Goal: Answer question/provide support: Share knowledge or assist other users

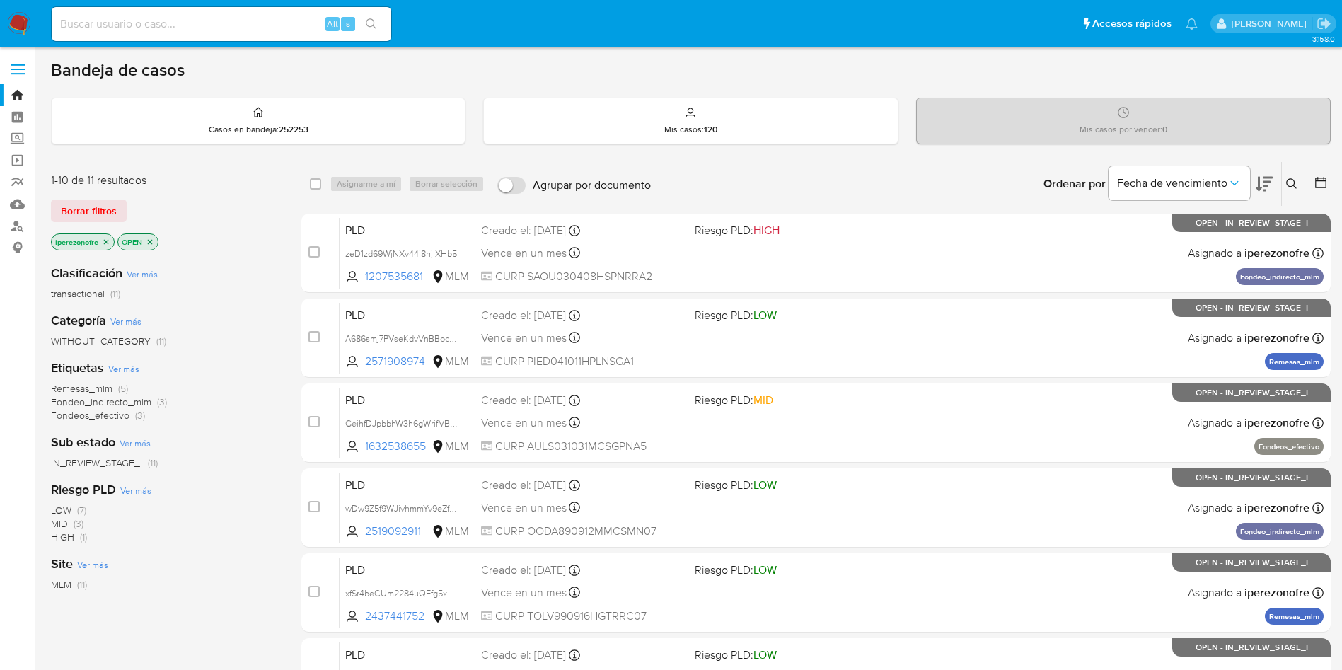
click at [1292, 182] on icon at bounding box center [1291, 183] width 11 height 11
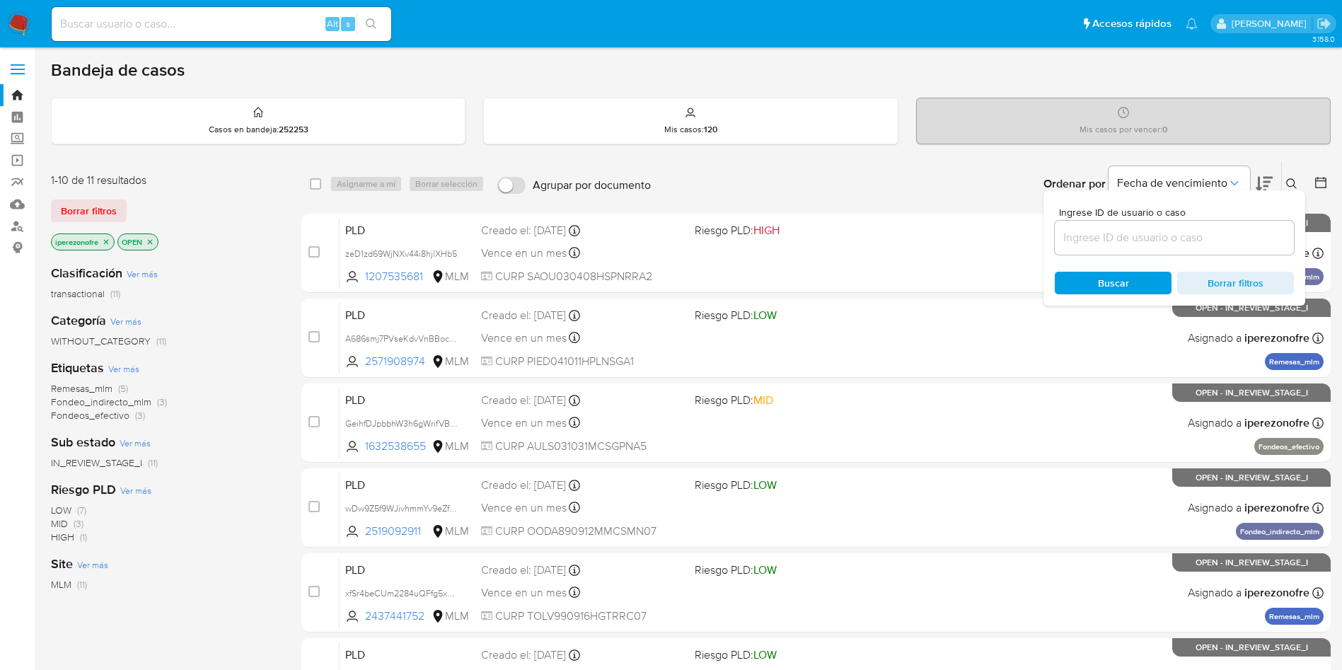
click at [1154, 235] on input at bounding box center [1173, 237] width 239 height 18
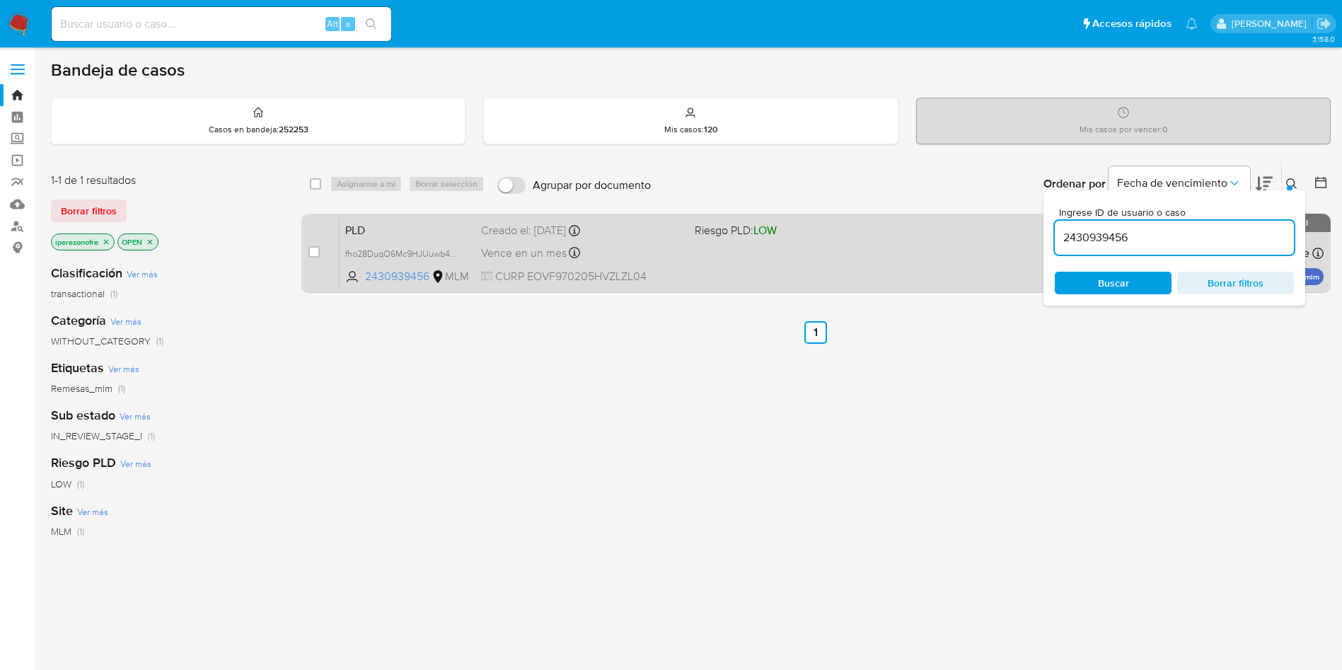
click at [650, 256] on div "Vence en un mes Vence el [DATE] 02:07:37" at bounding box center [582, 252] width 202 height 19
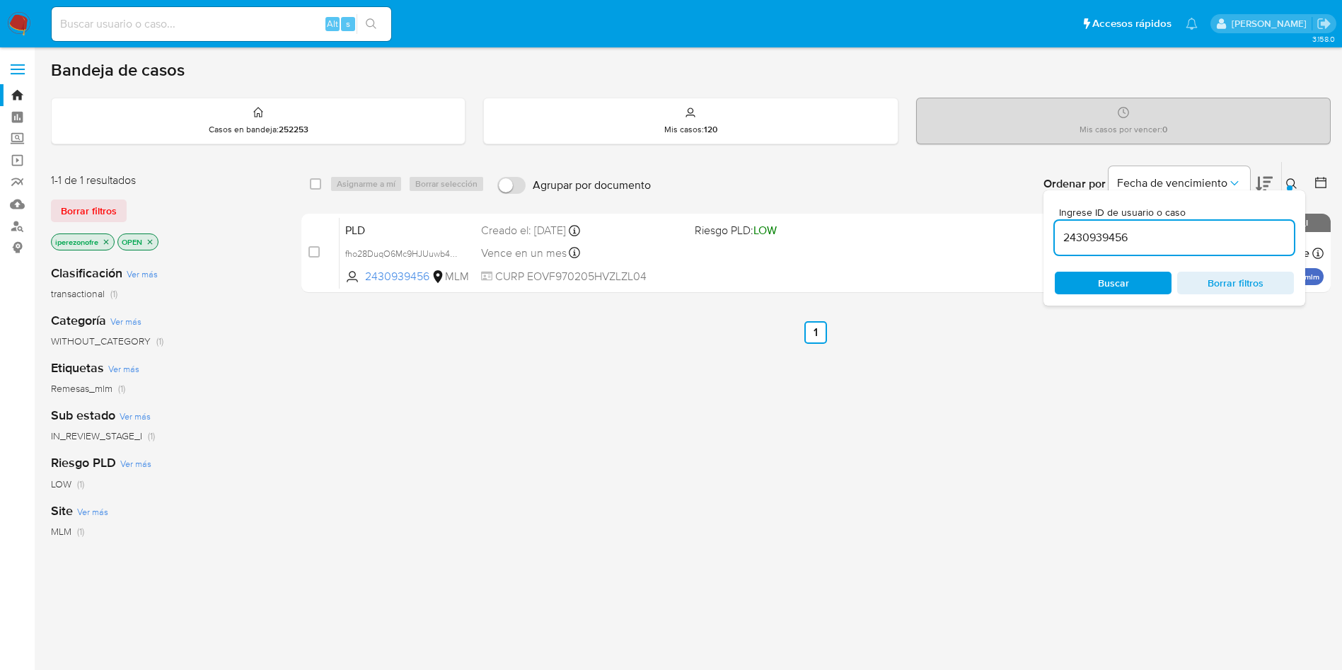
click at [1153, 235] on input "2430939456" at bounding box center [1173, 237] width 239 height 18
click at [1086, 232] on input "2430939456" at bounding box center [1173, 237] width 239 height 18
paste input "67979129"
type input "67979129"
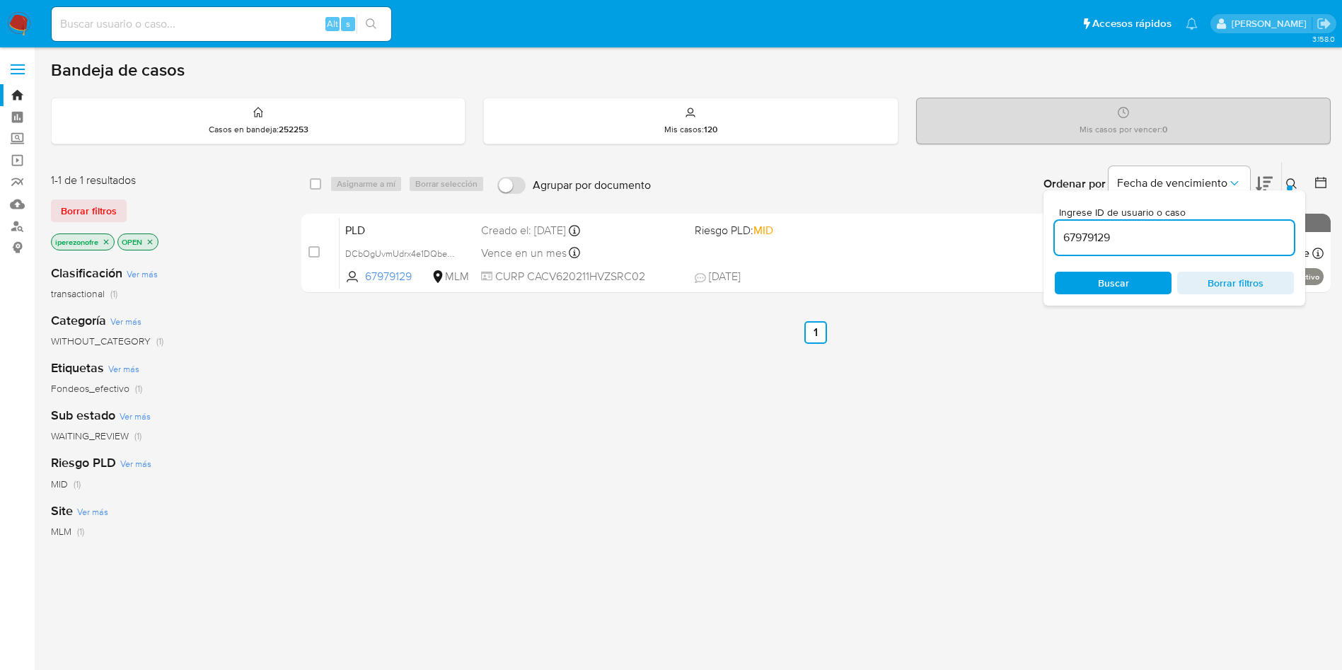
click at [1117, 289] on span "Buscar" at bounding box center [1113, 283] width 31 height 23
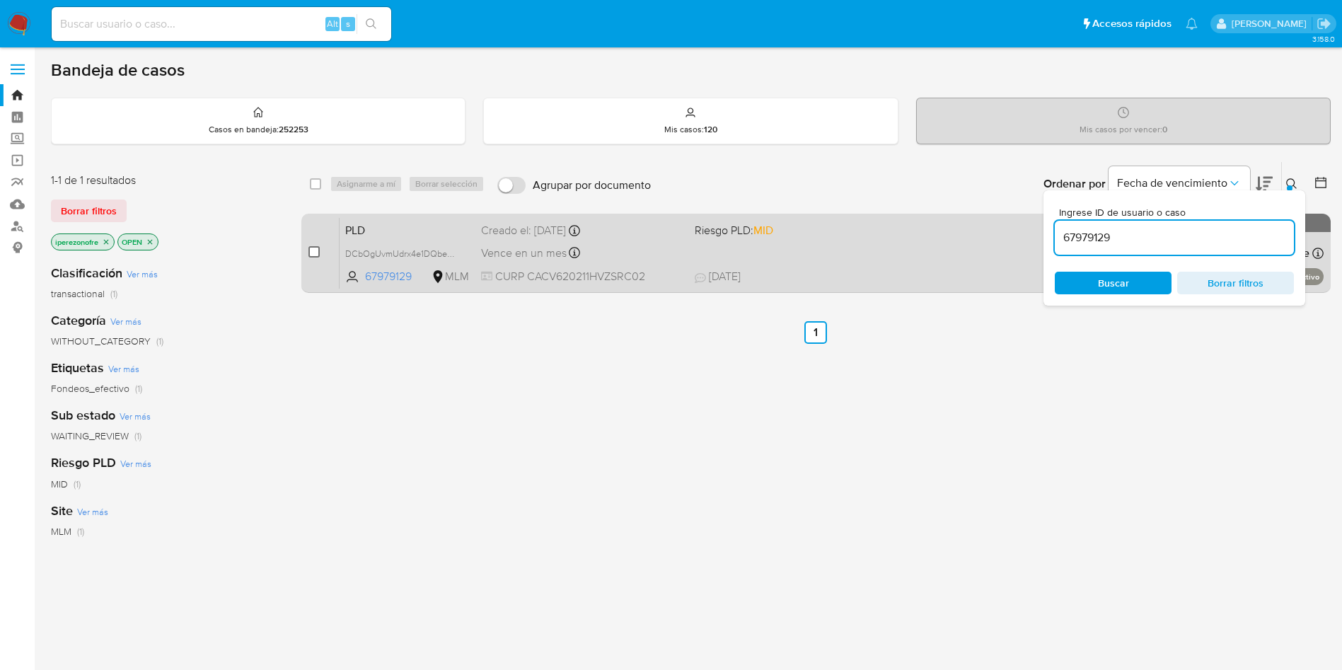
click at [314, 255] on input "checkbox" at bounding box center [313, 251] width 11 height 11
checkbox input "true"
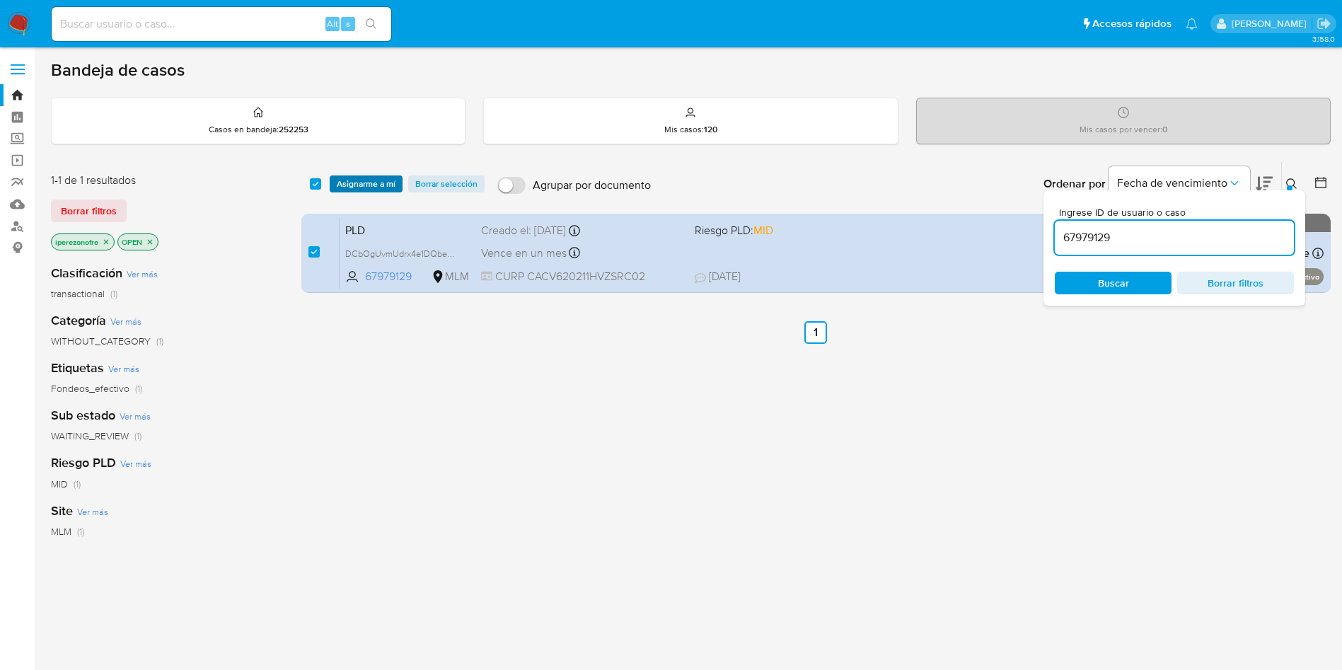
click at [388, 190] on span "Asignarme a mí" at bounding box center [366, 184] width 59 height 14
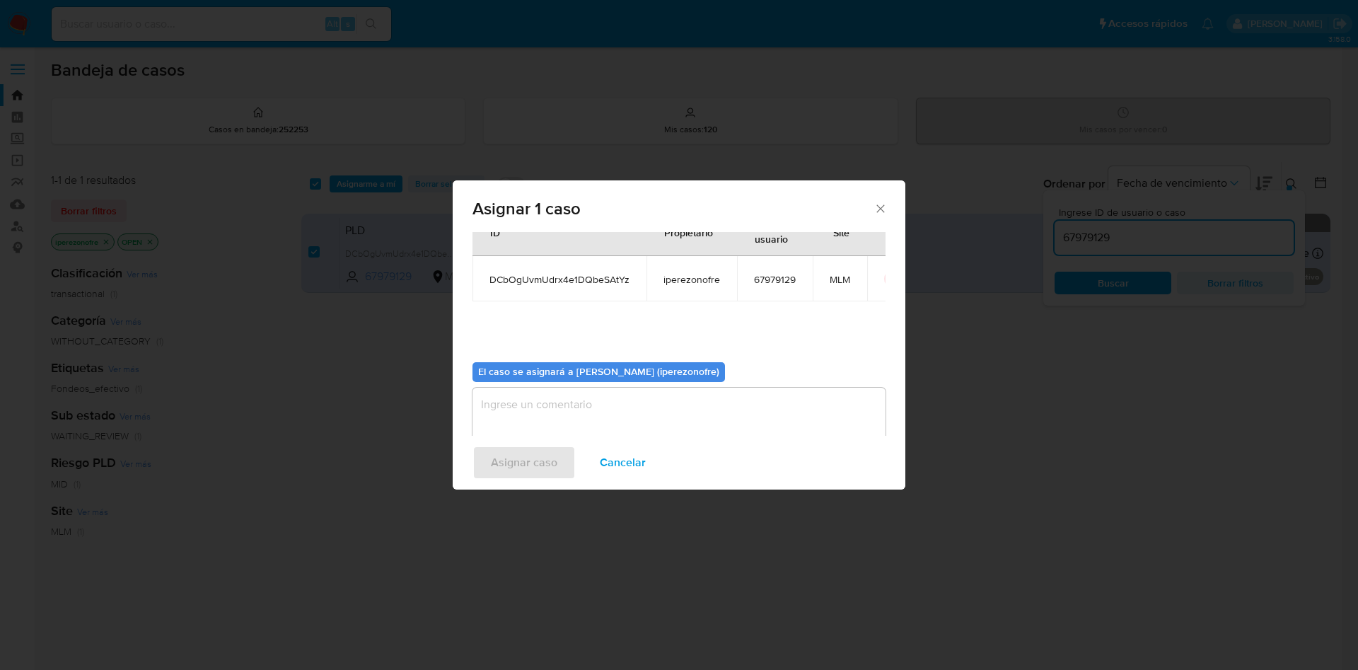
scroll to position [74, 0]
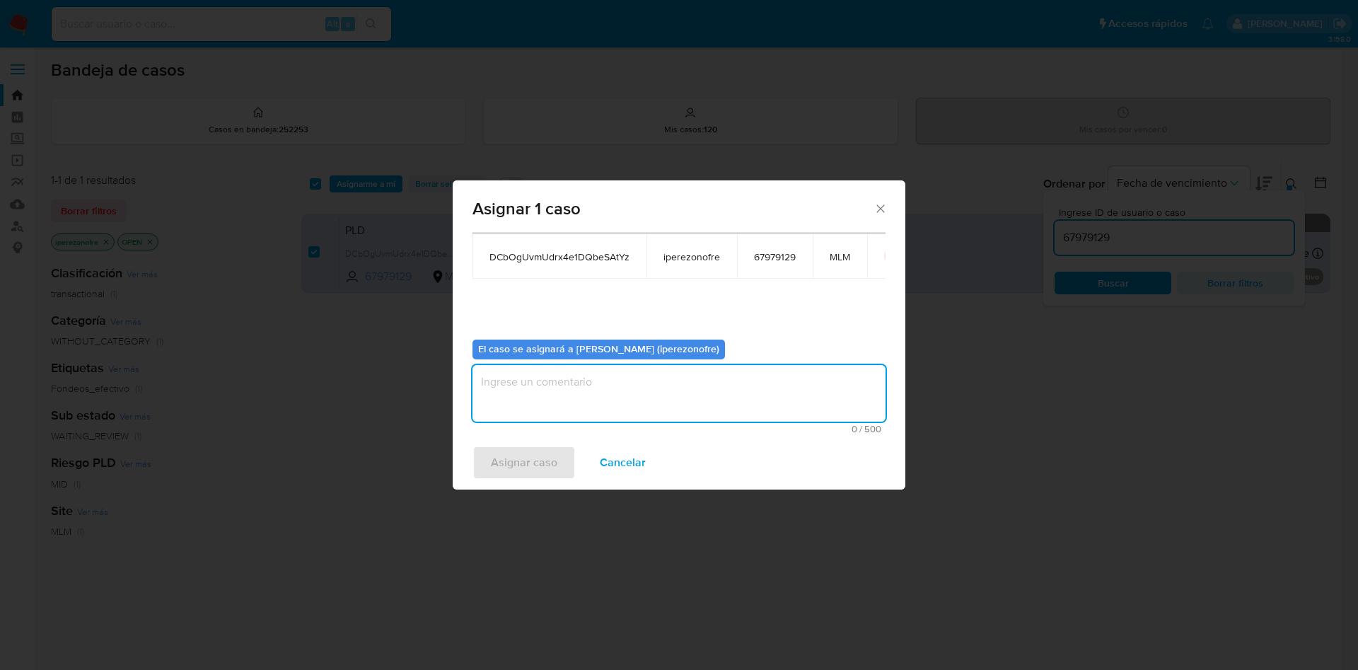
click at [735, 380] on textarea "assign-modal" at bounding box center [678, 393] width 413 height 57
type textarea "IPO"
click at [544, 465] on span "Asignar caso" at bounding box center [524, 462] width 66 height 31
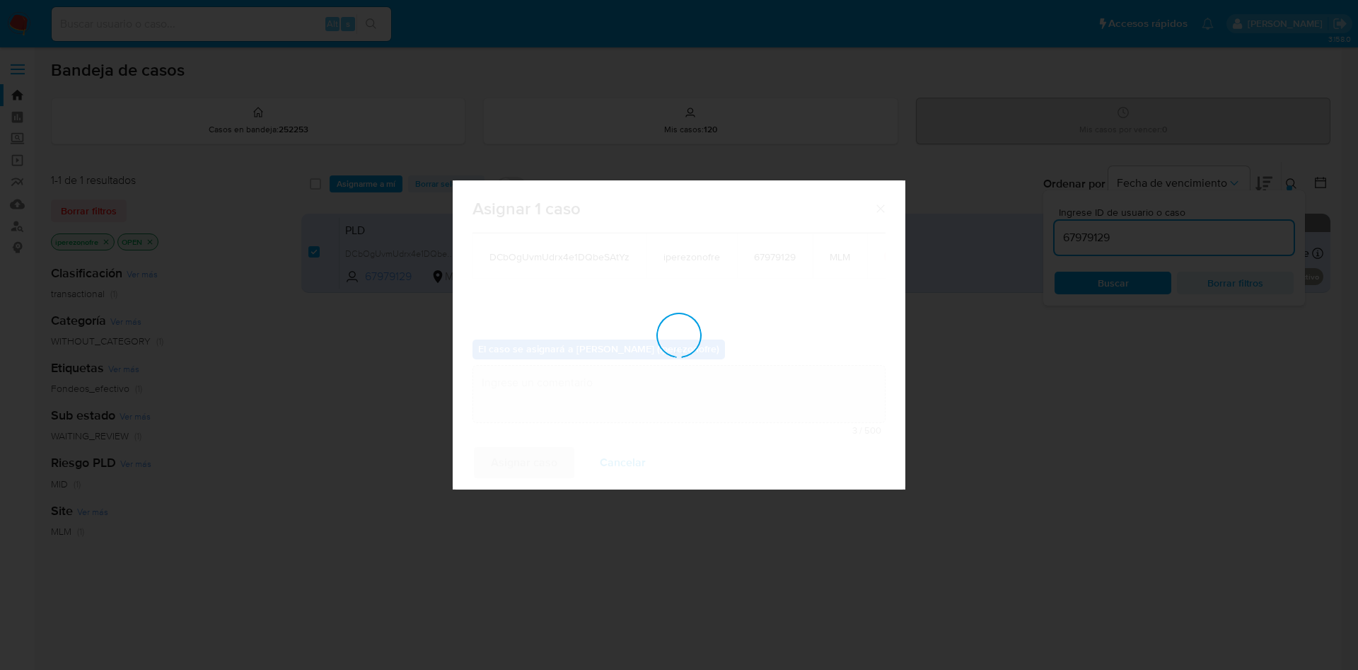
checkbox input "false"
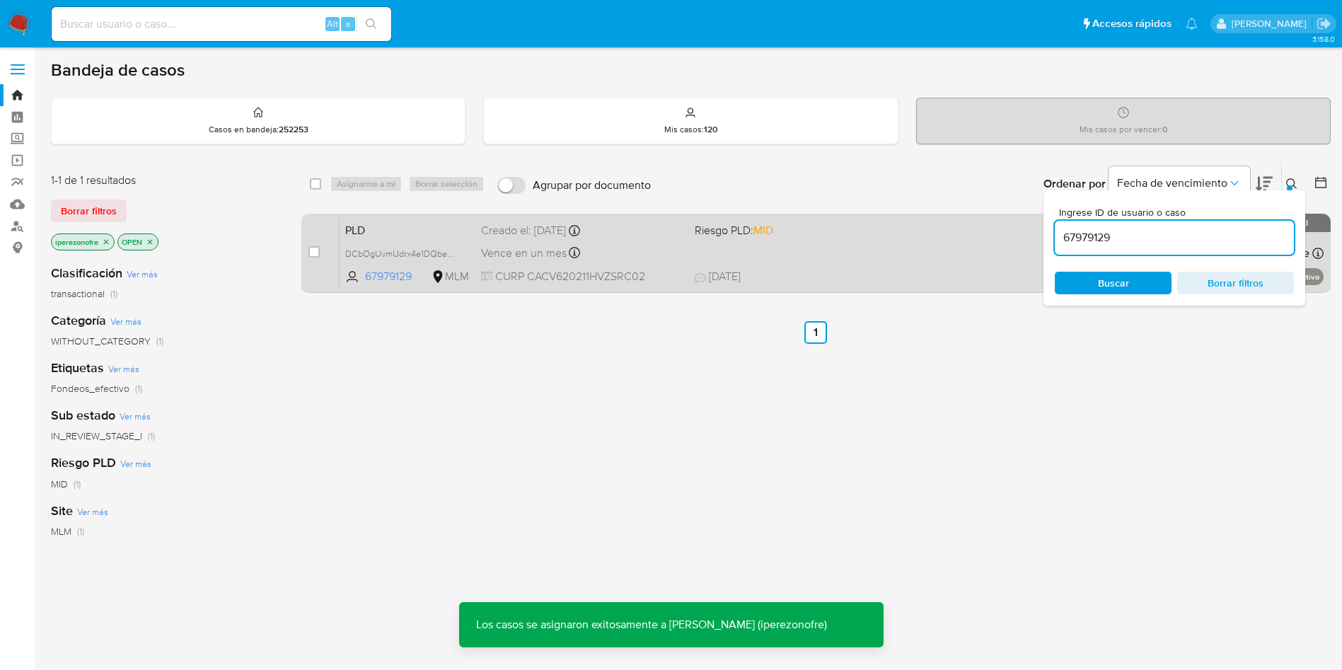
click at [776, 257] on div "PLD DCbOgUvmUdrx4e1DQbeSAtYz 67979129 MLM Riesgo PLD: MID Creado el: 12/08/2025…" at bounding box center [831, 252] width 984 height 71
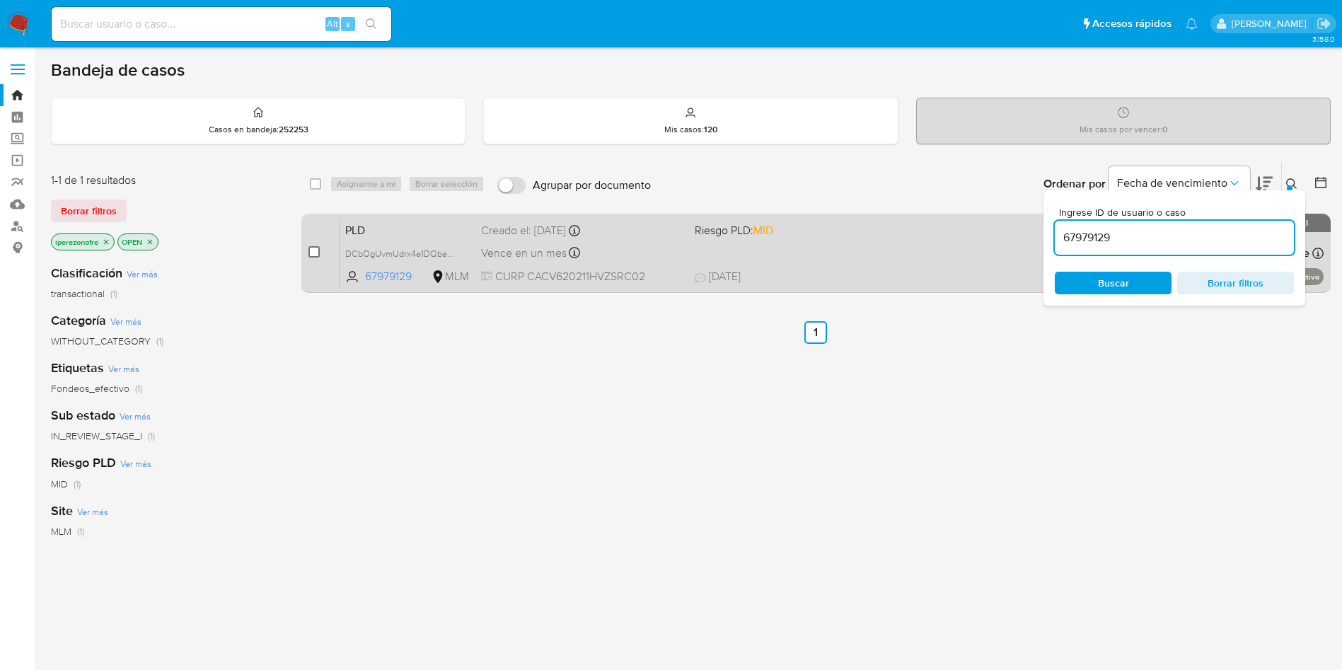
click at [312, 253] on input "checkbox" at bounding box center [313, 251] width 11 height 11
checkbox input "true"
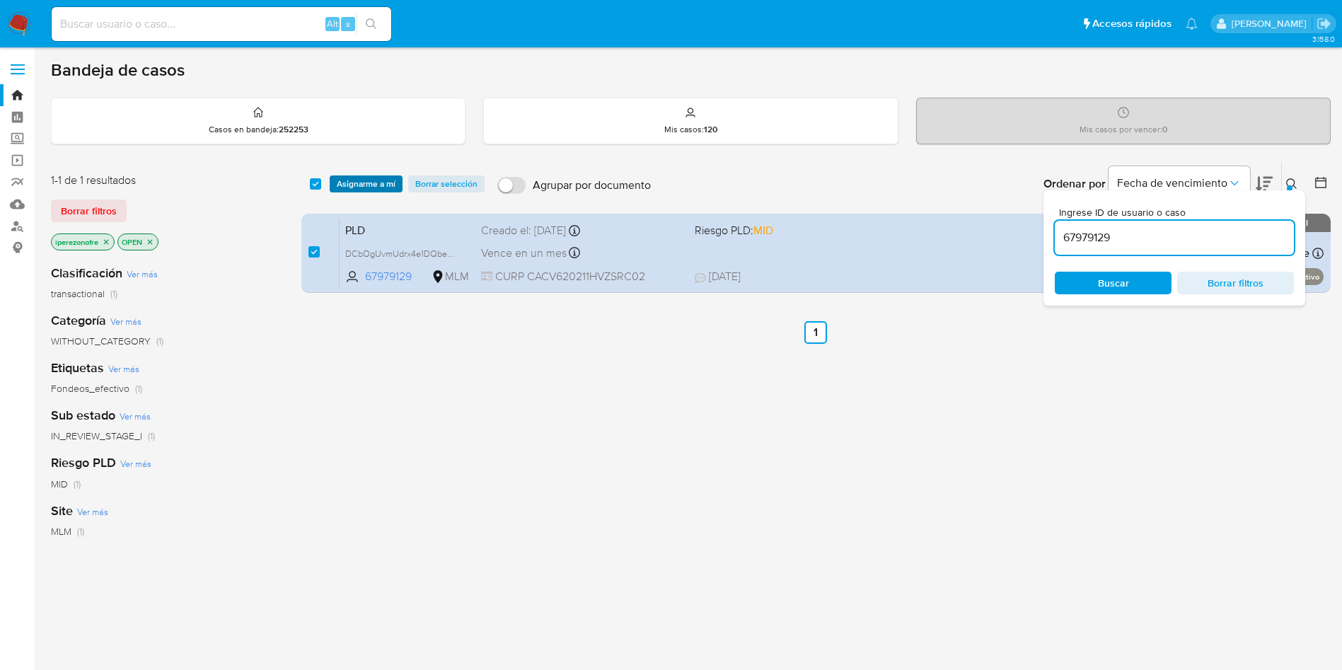
click at [375, 184] on span "Asignarme a mí" at bounding box center [366, 184] width 59 height 14
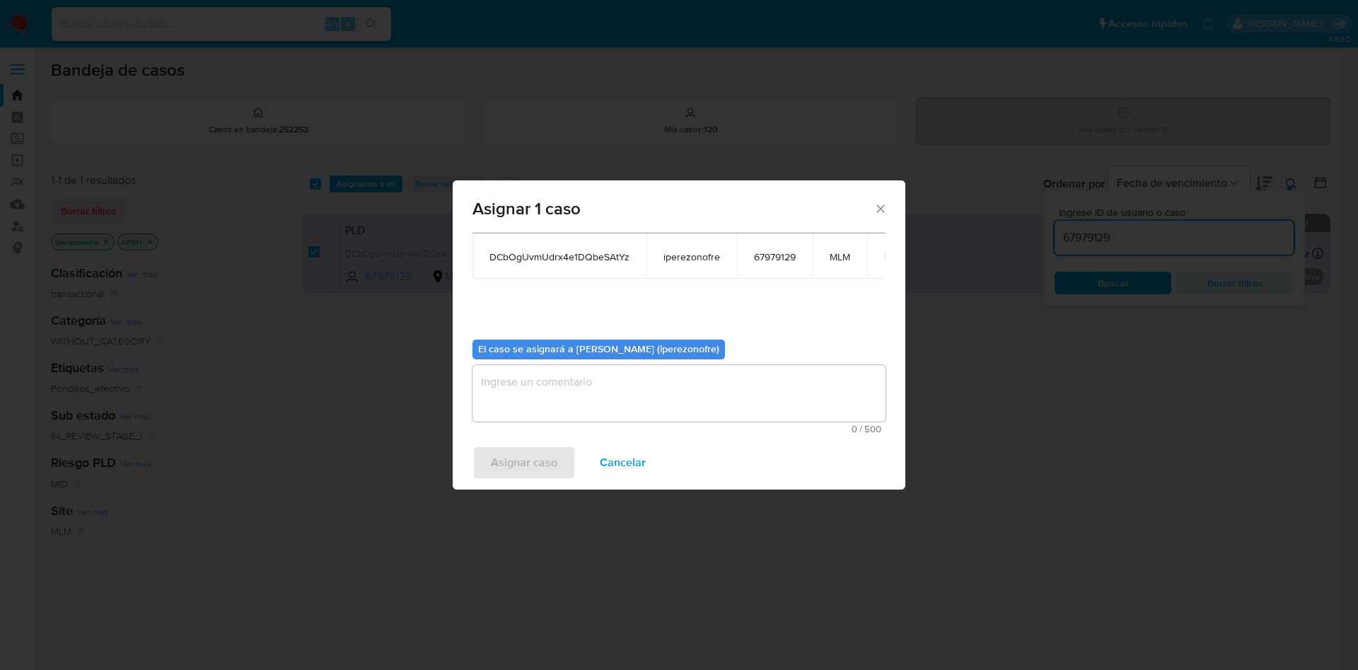
click at [683, 390] on textarea "assign-modal" at bounding box center [678, 393] width 413 height 57
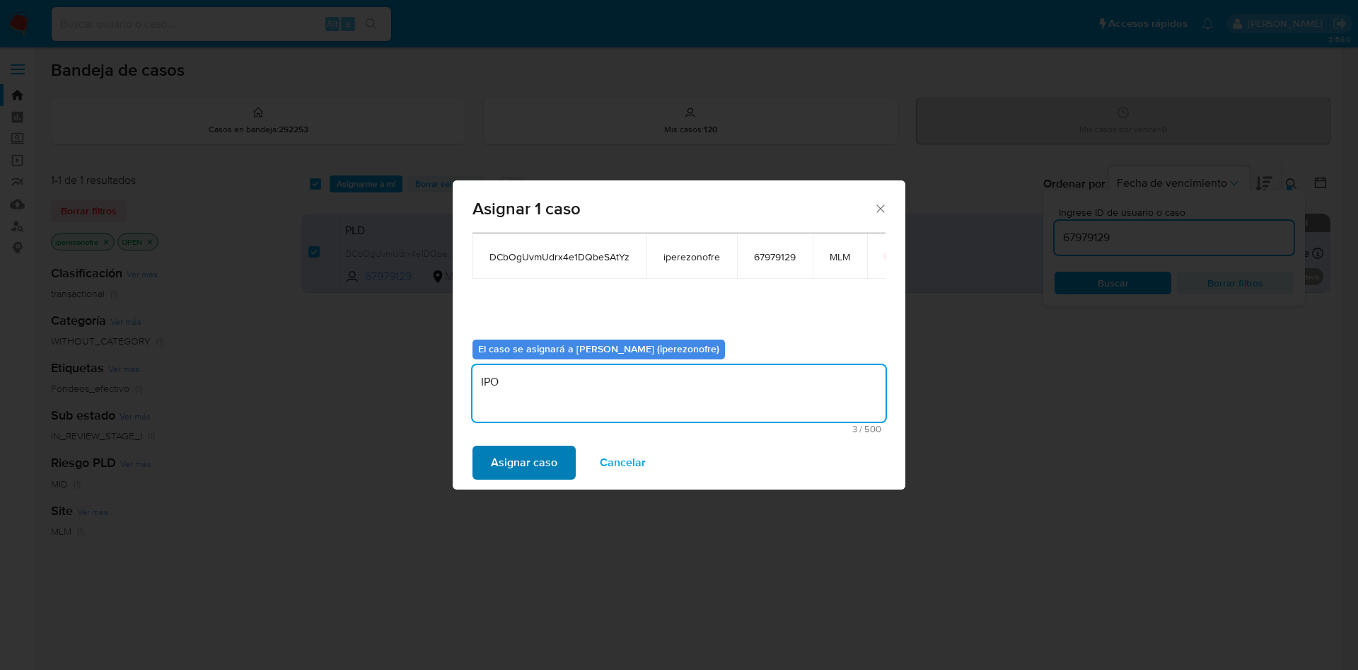
type textarea "IPO"
click at [538, 461] on span "Asignar caso" at bounding box center [524, 462] width 66 height 31
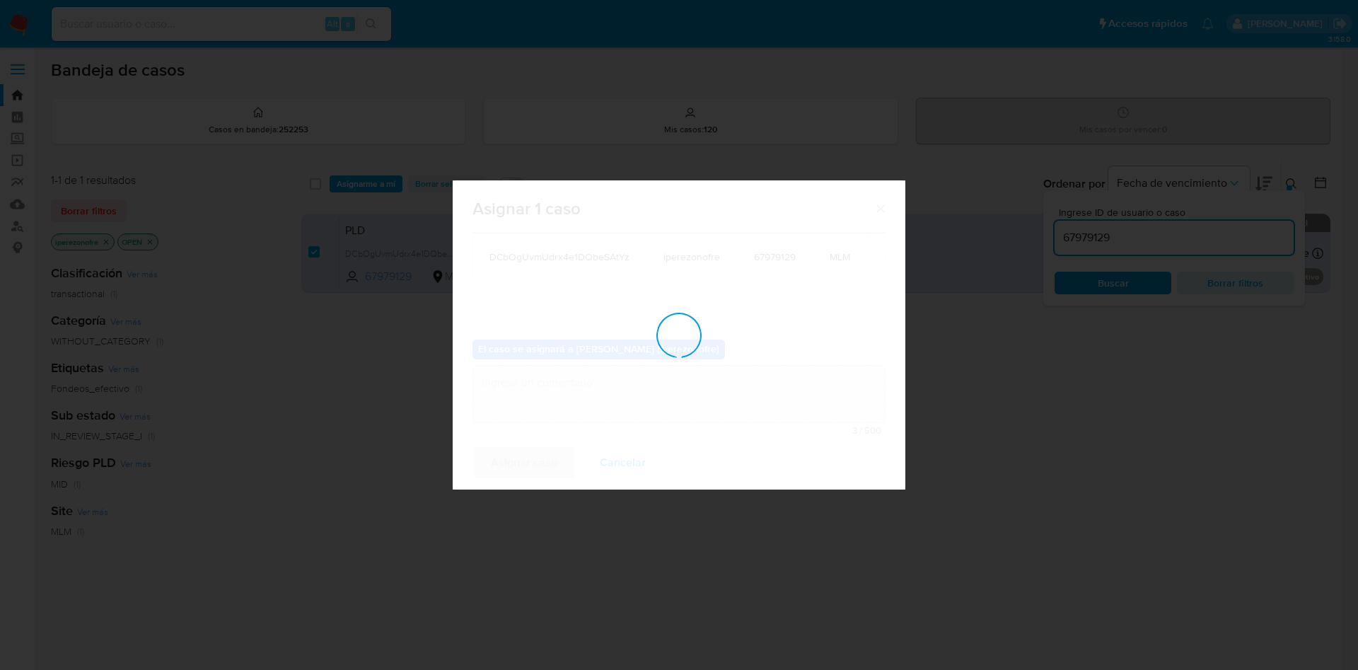
checkbox input "false"
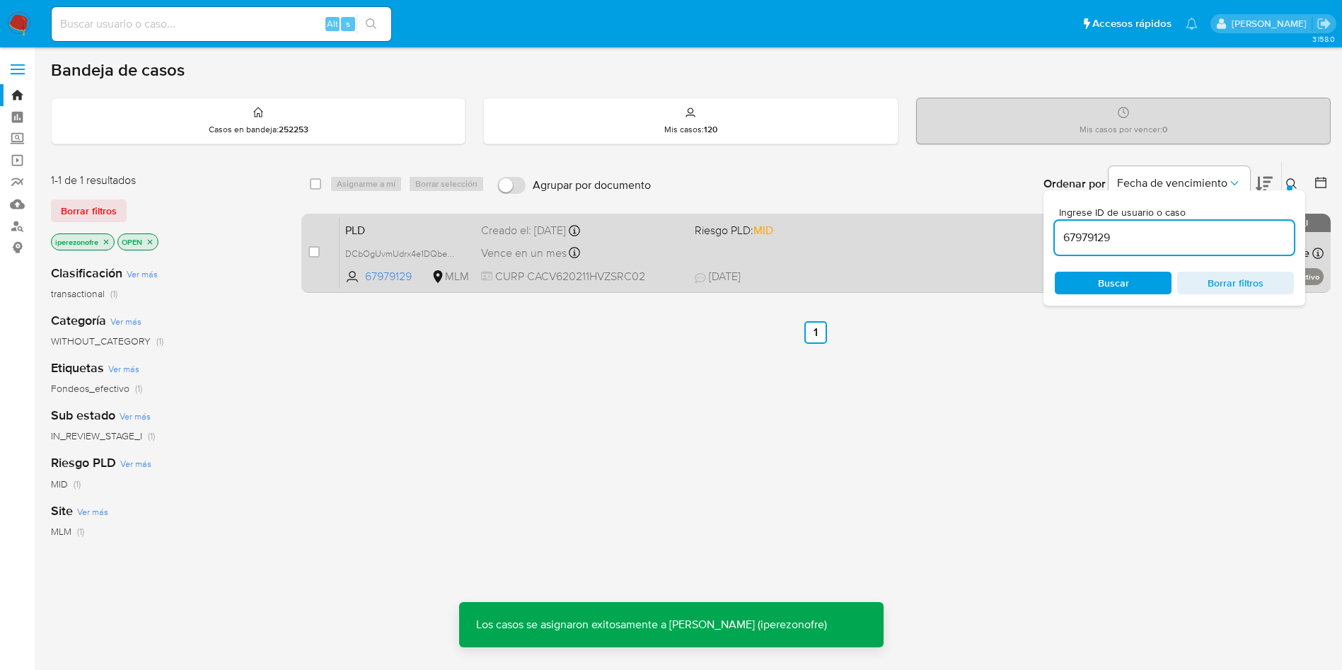
click at [847, 260] on div "PLD DCbOgUvmUdrx4e1DQbeSAtYz 67979129 MLM Riesgo PLD: MID Creado el: 12/08/2025…" at bounding box center [831, 252] width 984 height 71
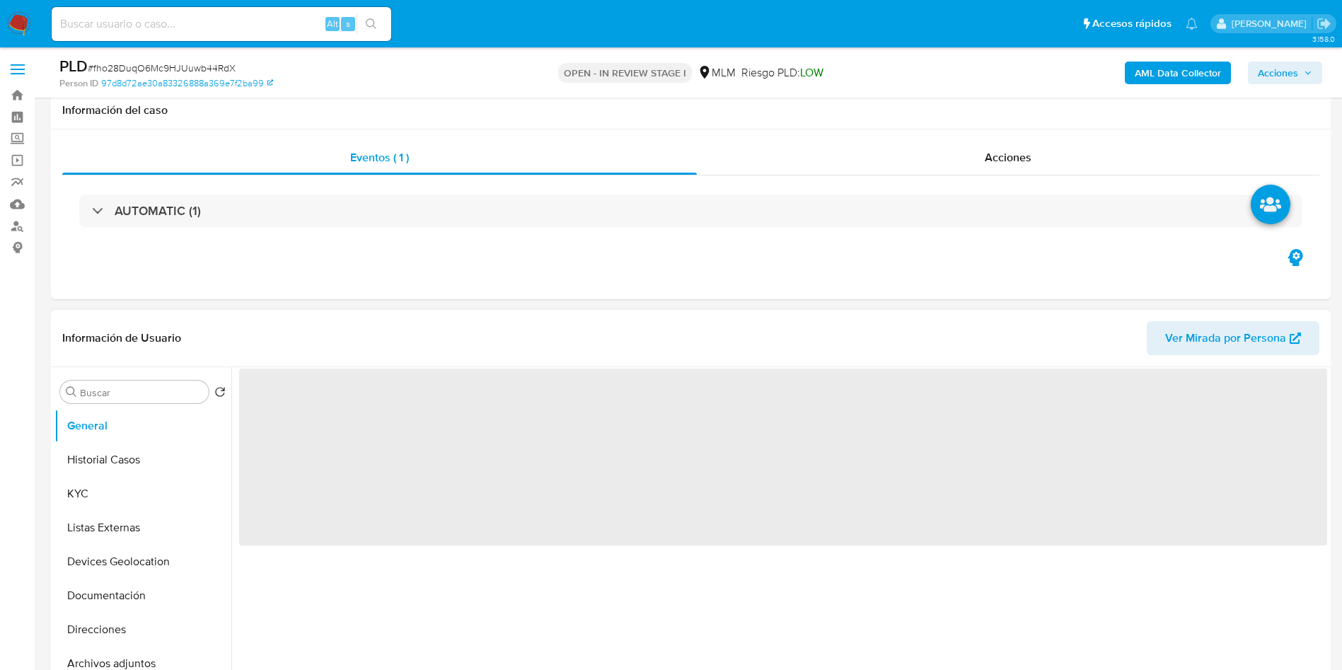
scroll to position [318, 0]
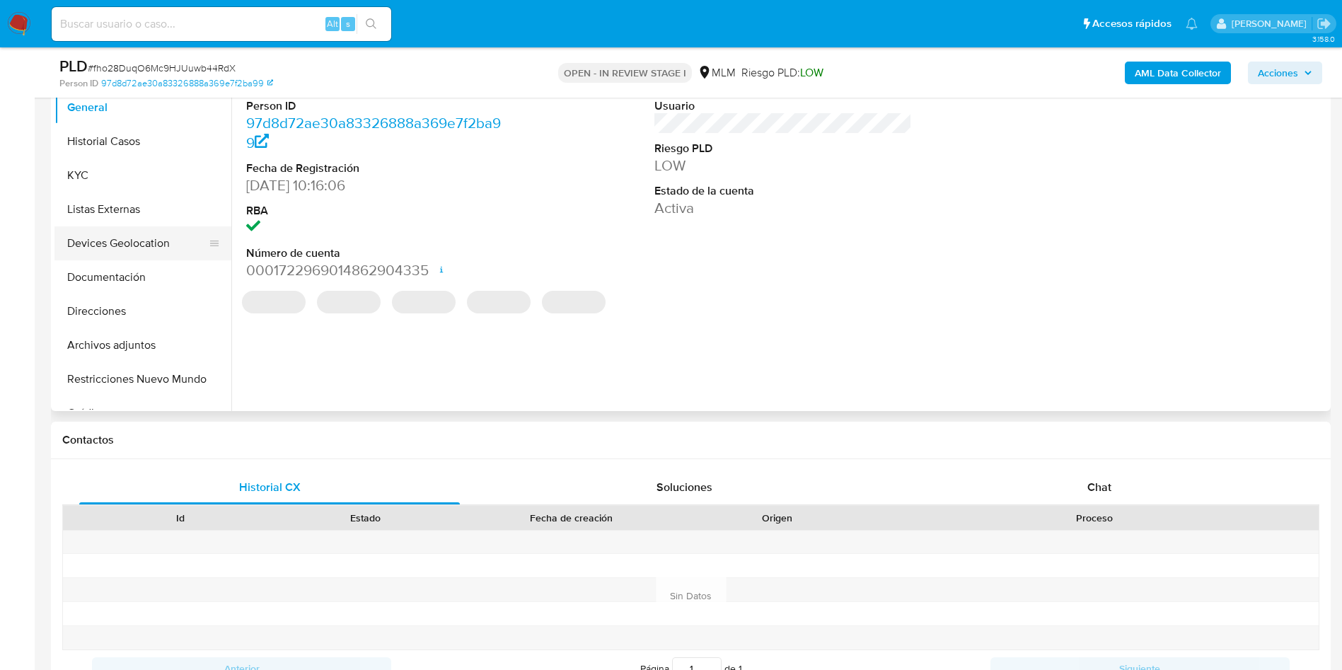
select select "10"
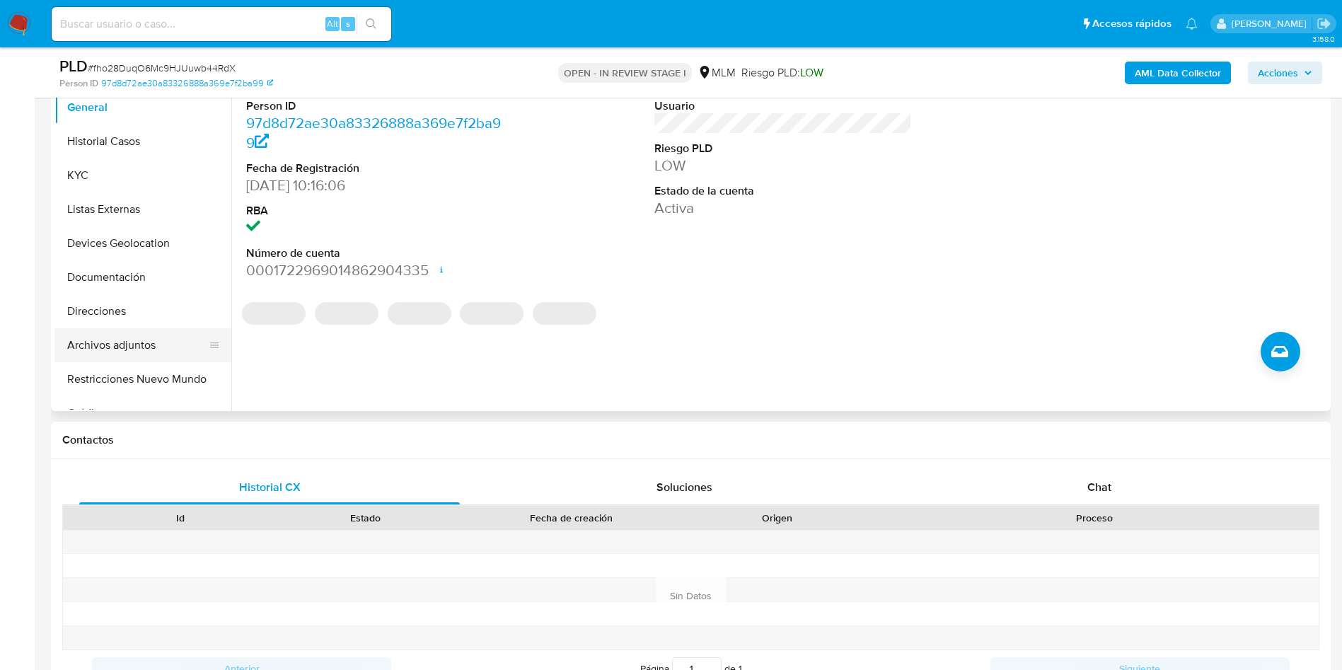
click at [123, 345] on button "Archivos adjuntos" at bounding box center [136, 345] width 165 height 34
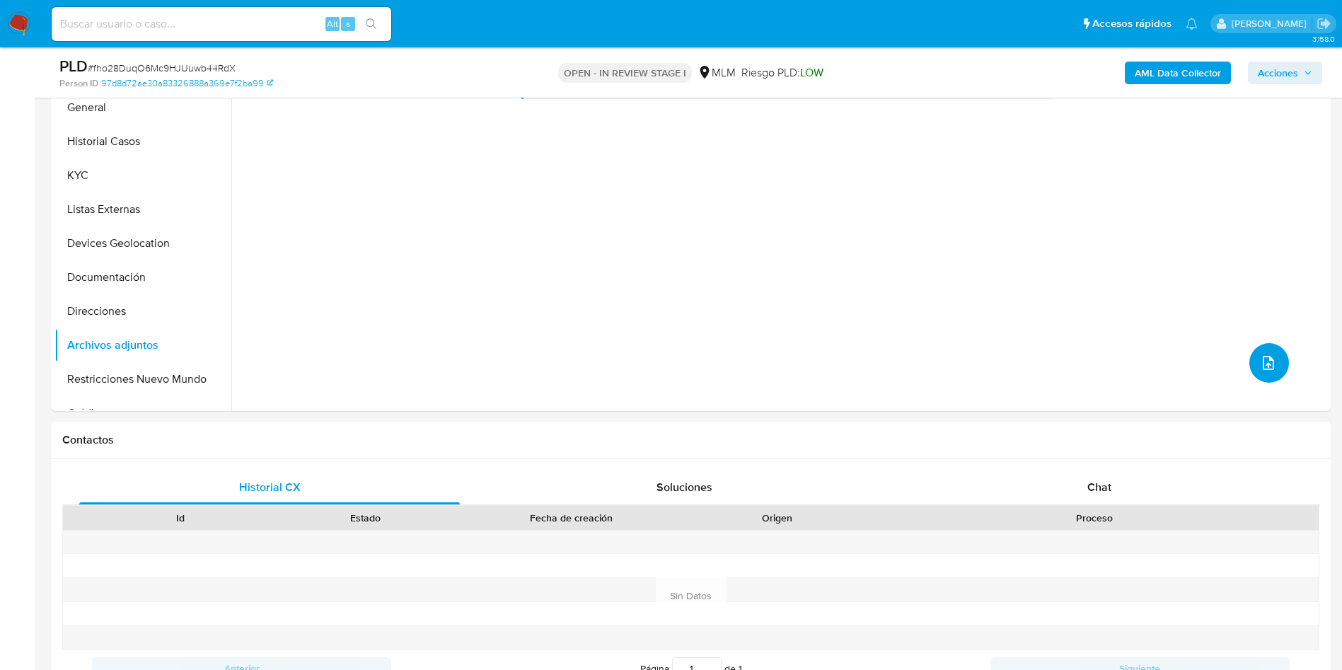
click at [1259, 351] on button "upload-file" at bounding box center [1269, 363] width 40 height 40
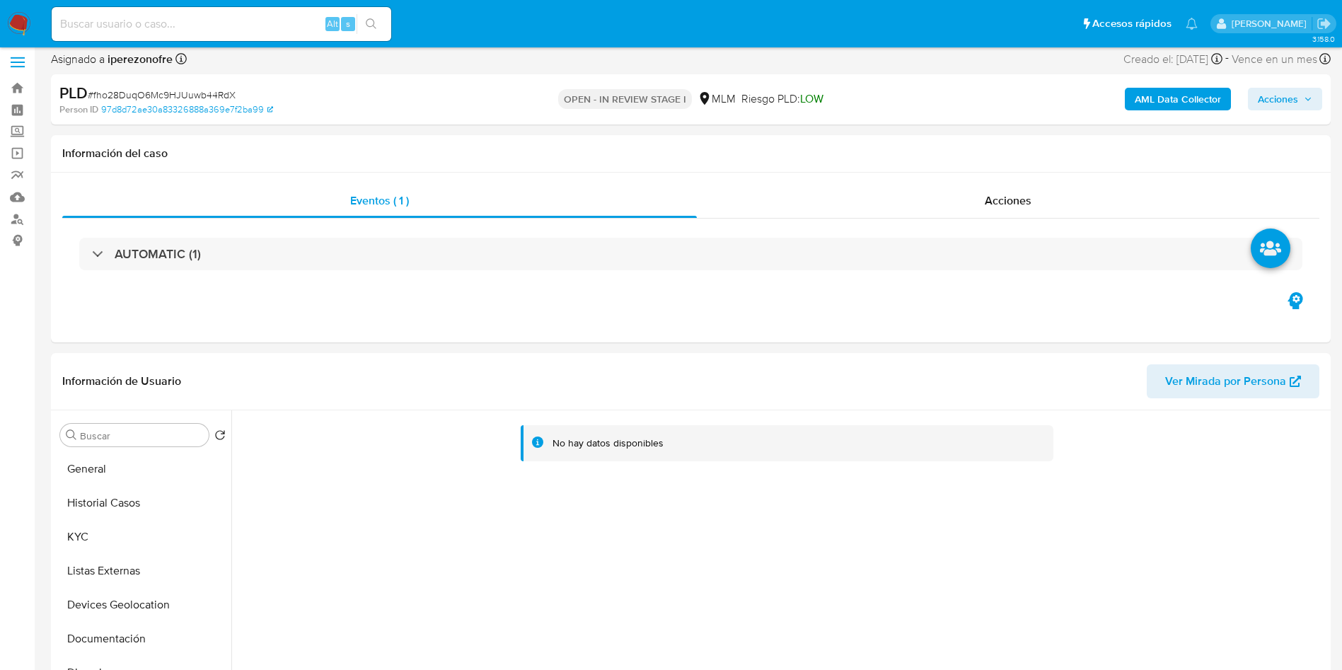
scroll to position [106, 0]
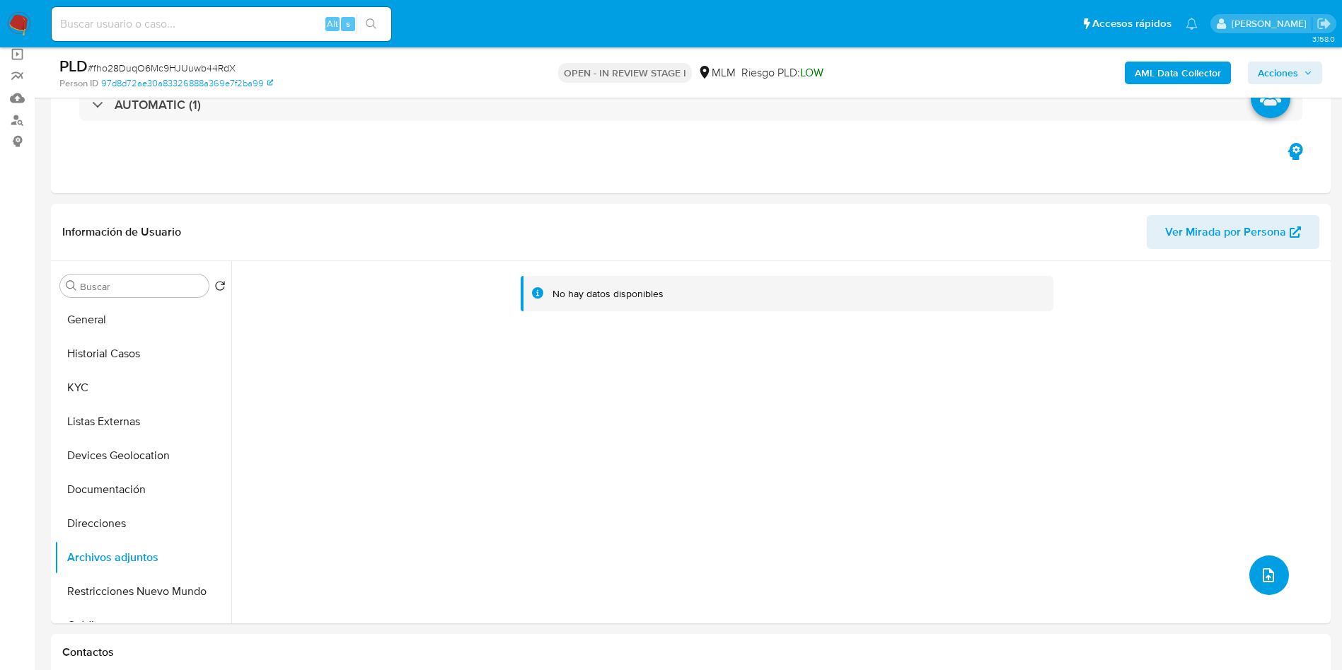
click at [1259, 564] on button "upload-file" at bounding box center [1269, 575] width 40 height 40
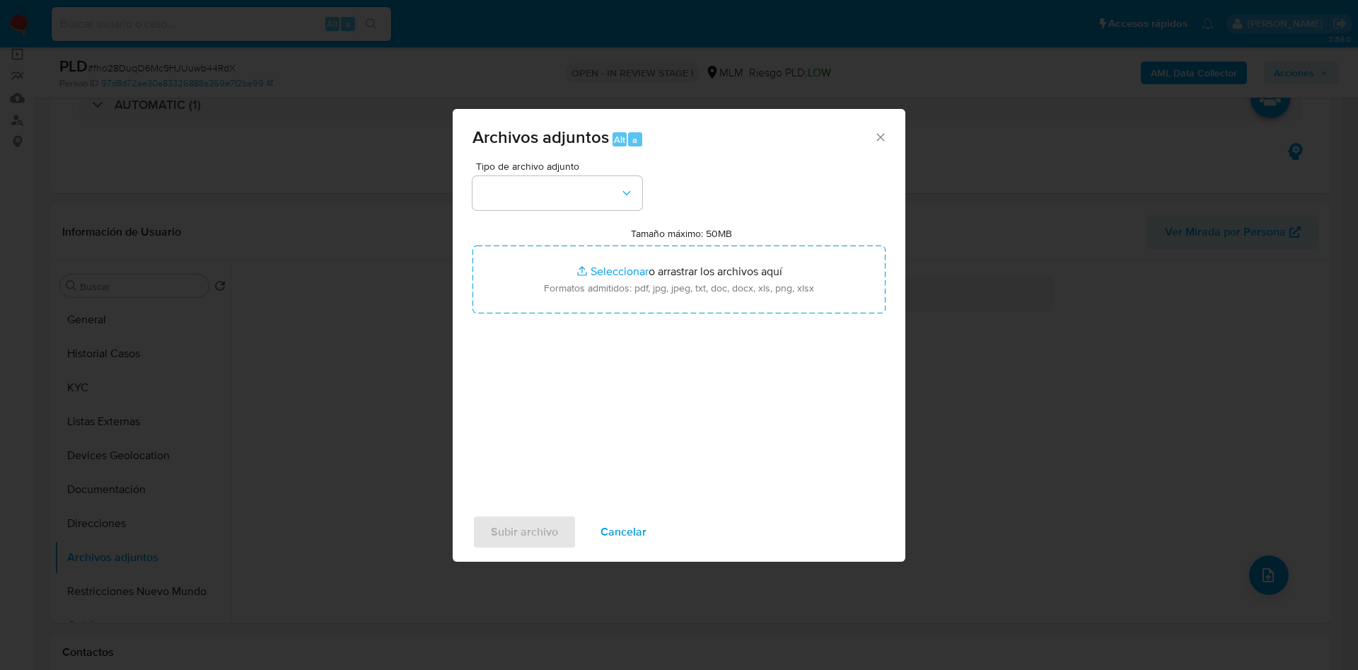
drag, startPoint x: 885, startPoint y: 136, endPoint x: 298, endPoint y: 320, distance: 615.3
click at [885, 136] on icon "Cerrar" at bounding box center [880, 137] width 14 height 14
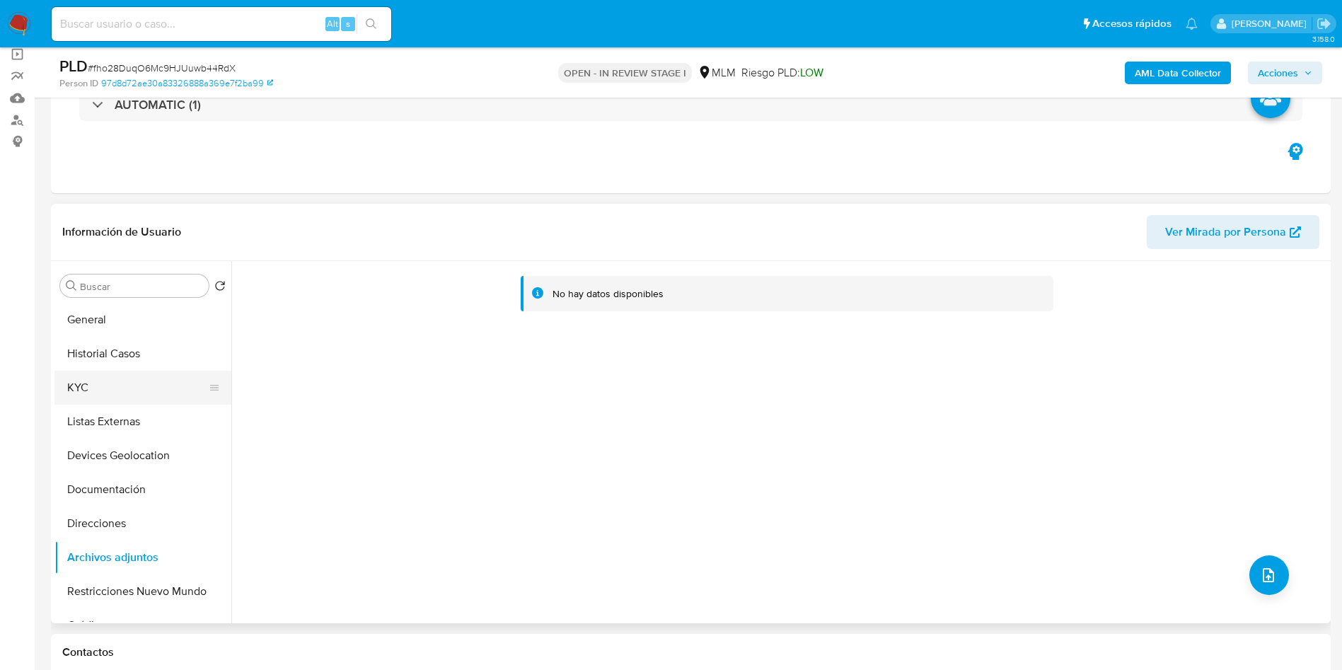
drag, startPoint x: 95, startPoint y: 323, endPoint x: 169, endPoint y: 380, distance: 93.3
click at [95, 324] on button "General" at bounding box center [142, 320] width 177 height 34
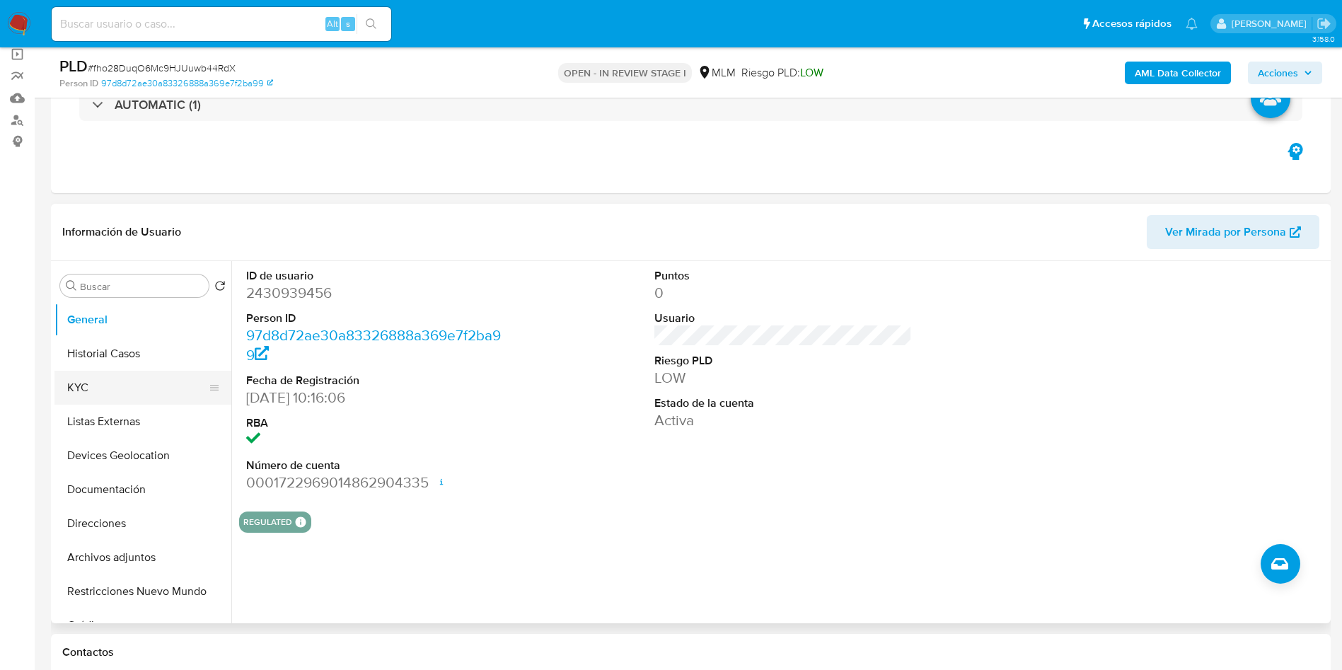
click at [98, 390] on button "KYC" at bounding box center [136, 388] width 165 height 34
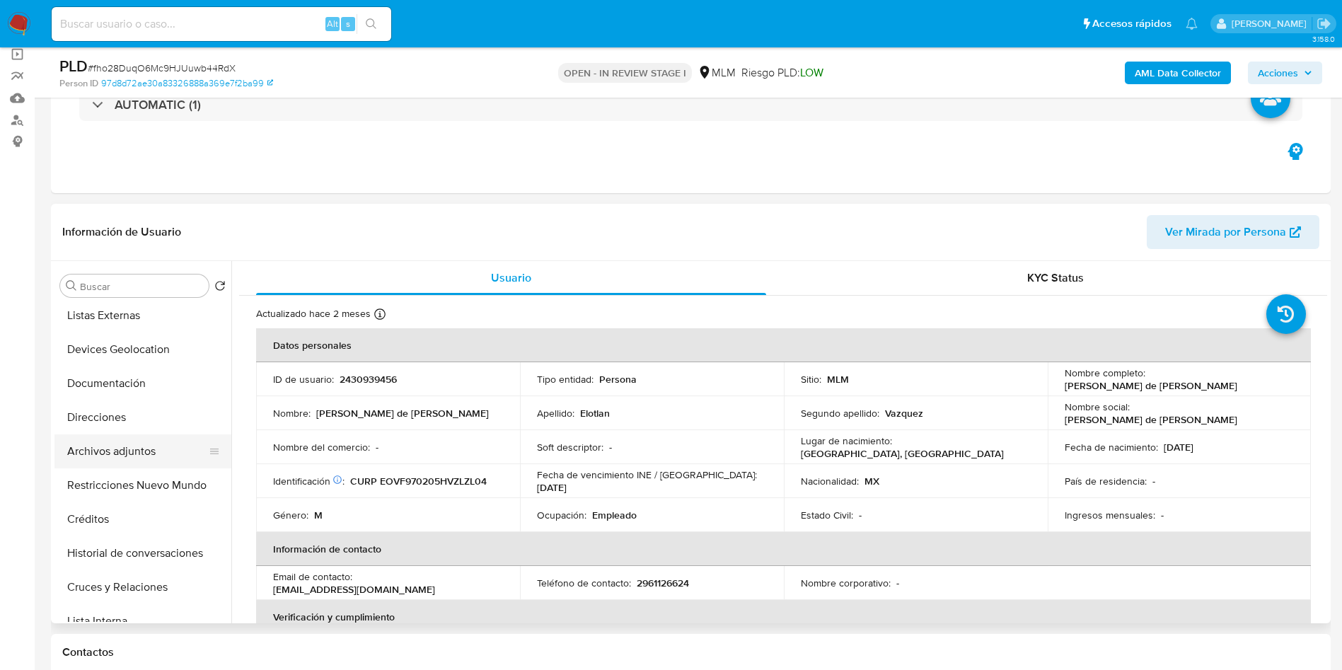
click at [131, 446] on button "Archivos adjuntos" at bounding box center [136, 451] width 165 height 34
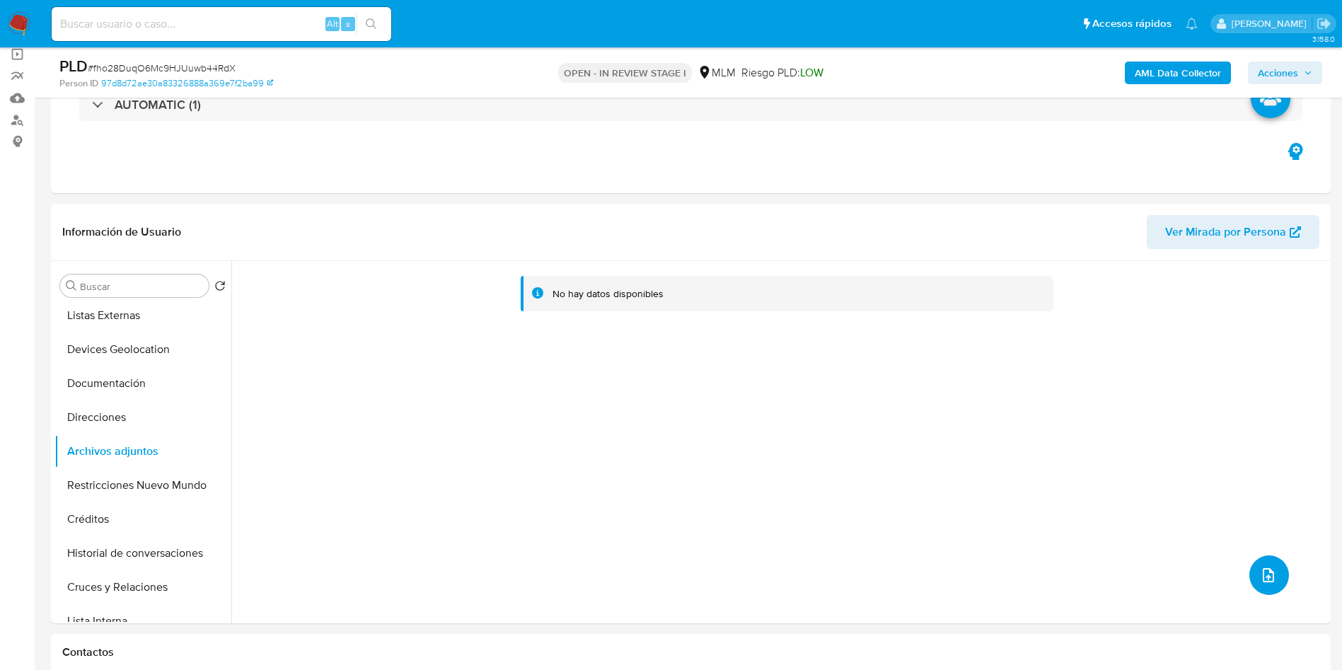
click at [1264, 573] on icon "upload-file" at bounding box center [1267, 574] width 17 height 17
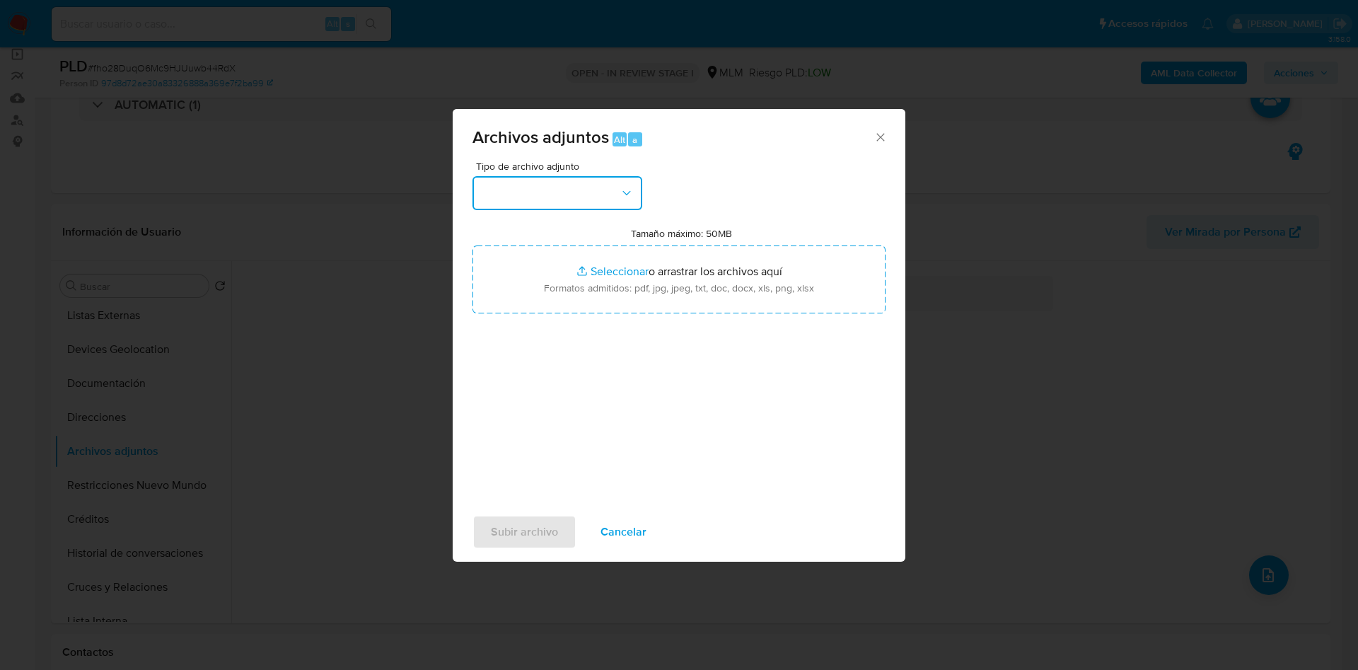
click at [627, 195] on icon "button" at bounding box center [626, 193] width 14 height 14
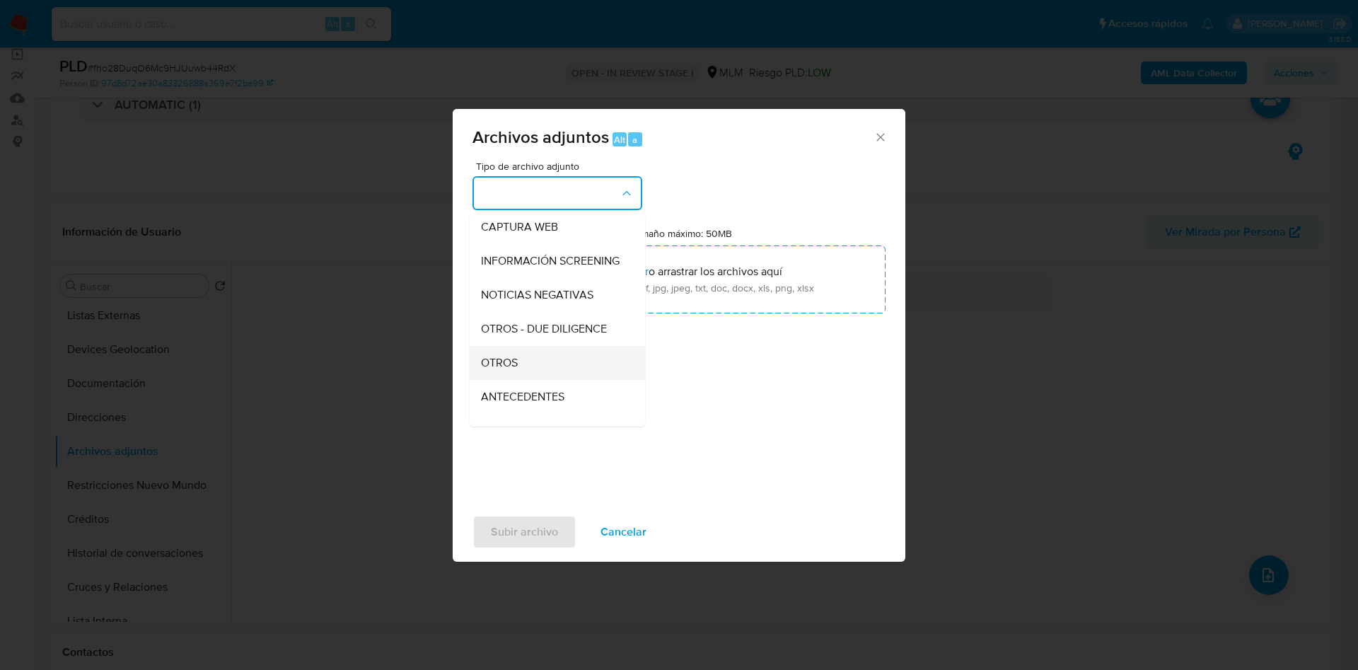
click at [537, 371] on div "OTROS" at bounding box center [553, 363] width 144 height 34
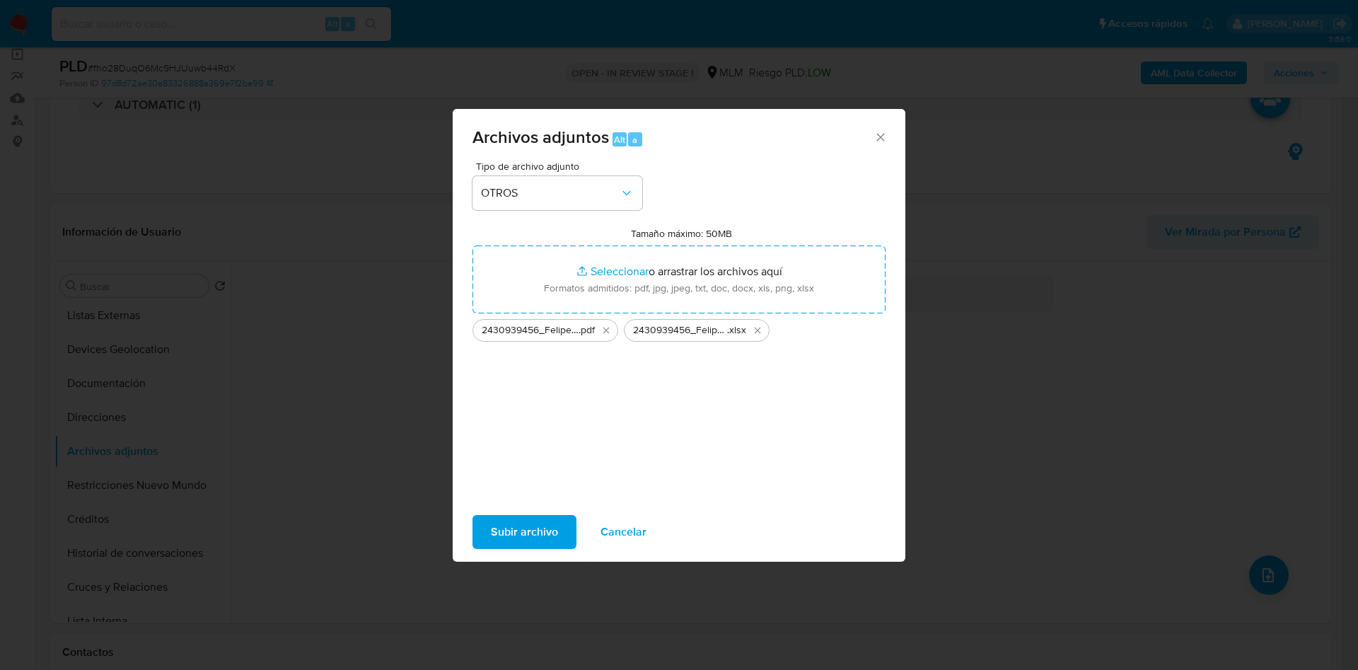
click at [499, 528] on span "Subir archivo" at bounding box center [524, 531] width 67 height 31
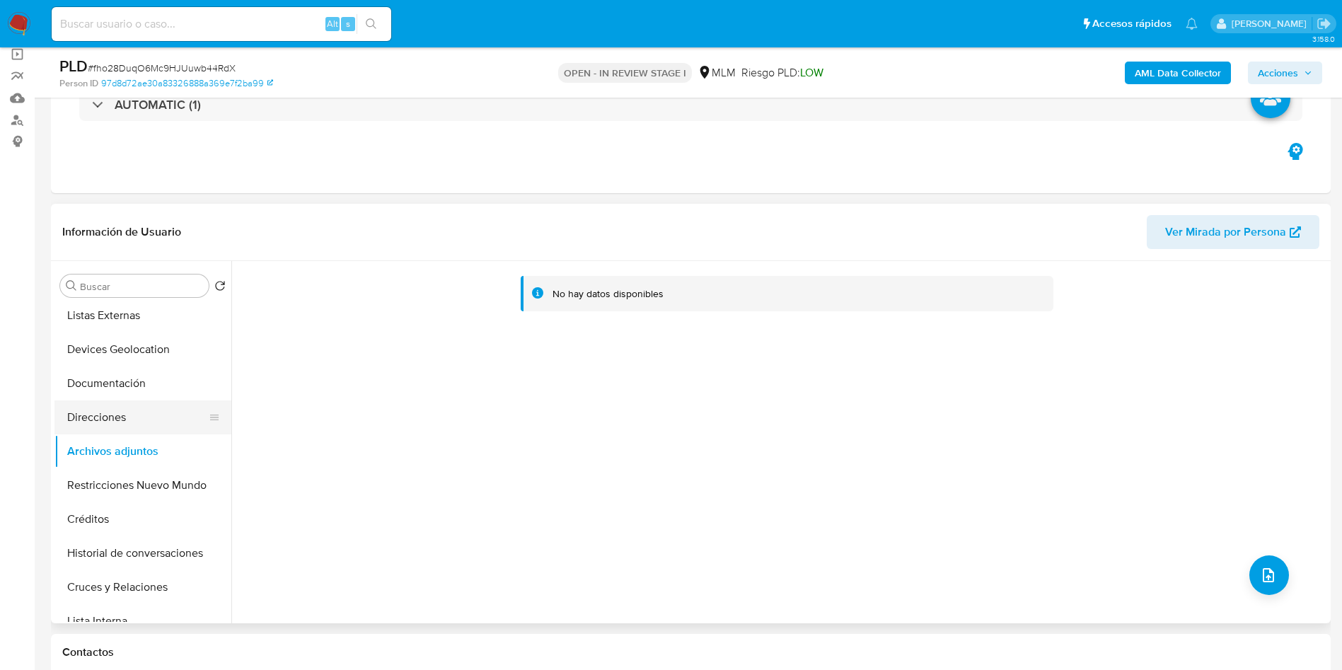
click at [126, 409] on button "Direcciones" at bounding box center [136, 417] width 165 height 34
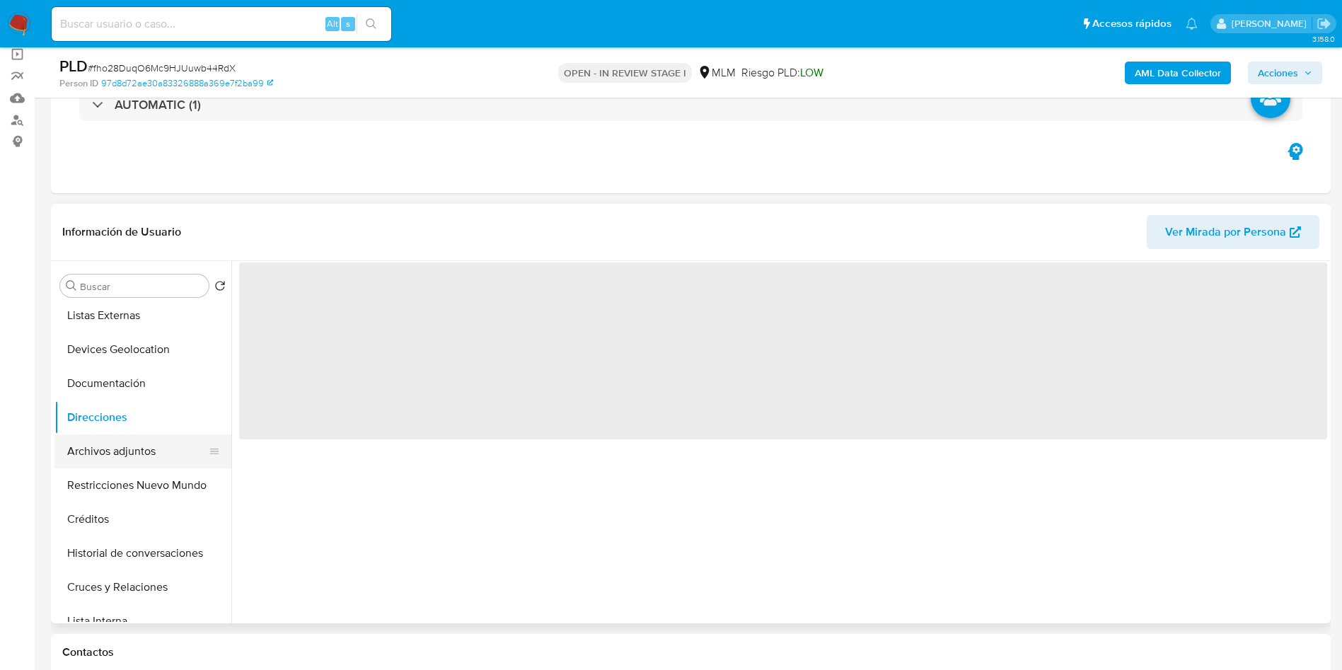
click at [153, 453] on button "Archivos adjuntos" at bounding box center [136, 451] width 165 height 34
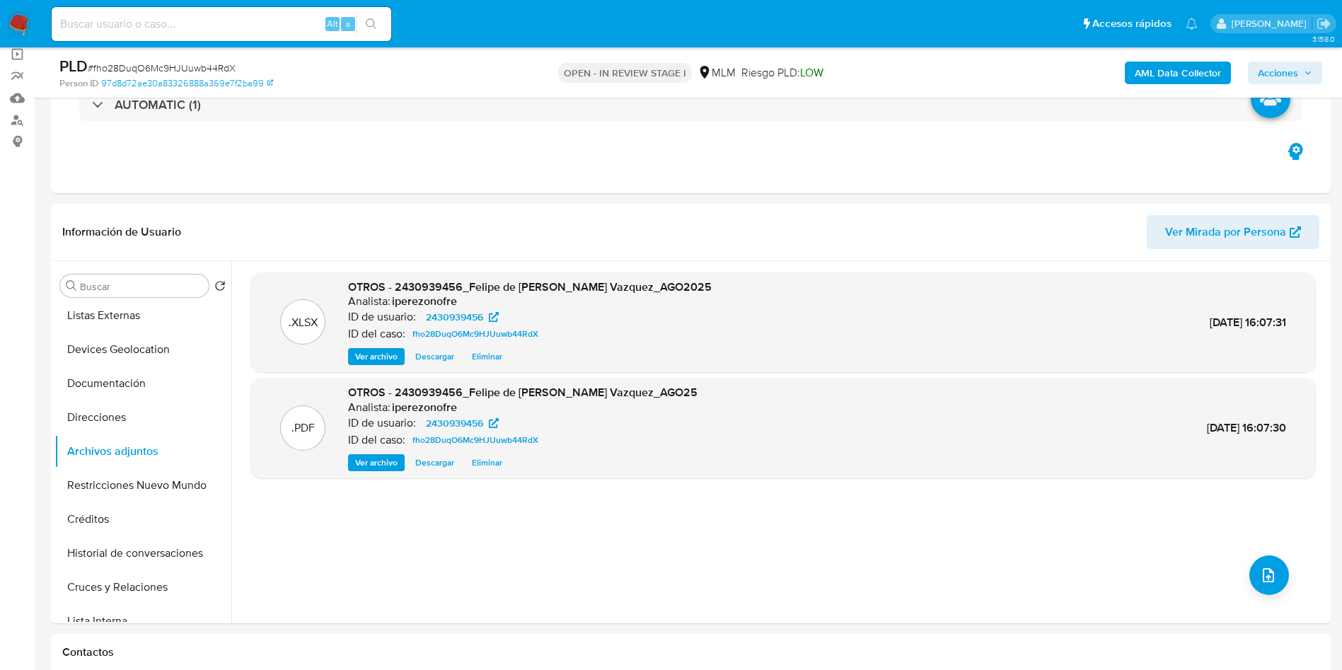
click at [1297, 66] on span "Acciones" at bounding box center [1277, 73] width 40 height 23
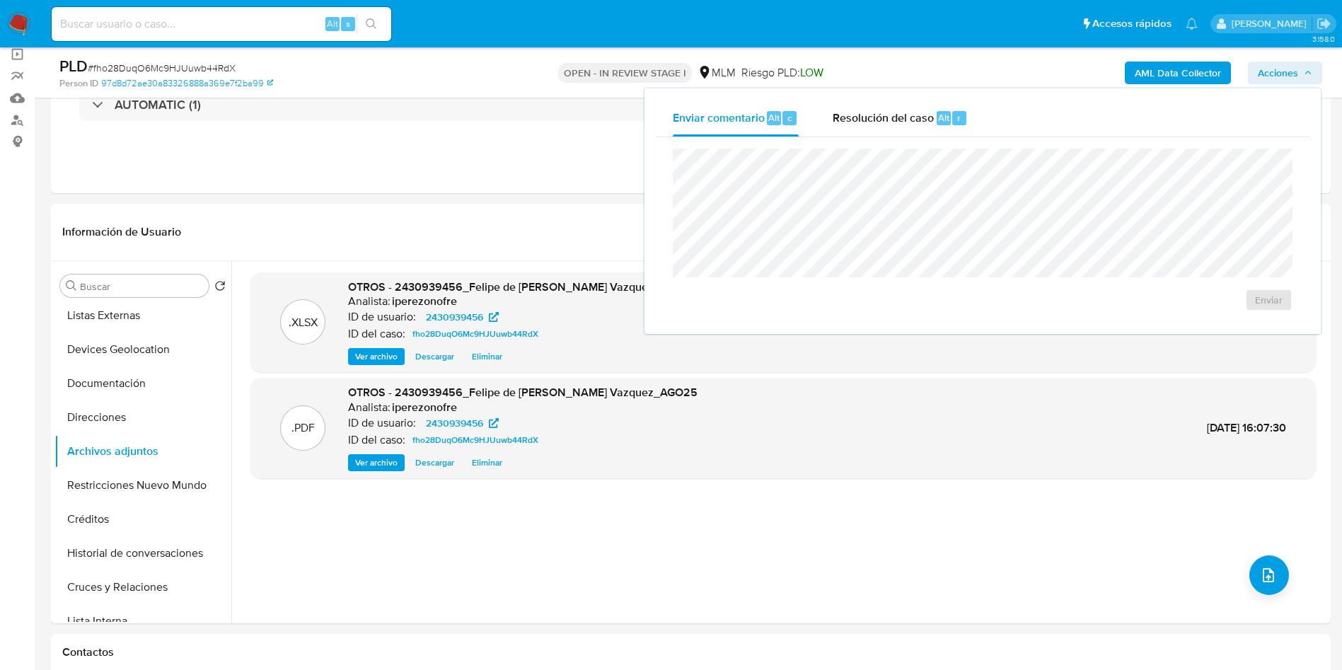
drag, startPoint x: 880, startPoint y: 115, endPoint x: 868, endPoint y: 139, distance: 26.6
click at [879, 115] on span "Resolución del caso" at bounding box center [882, 117] width 101 height 16
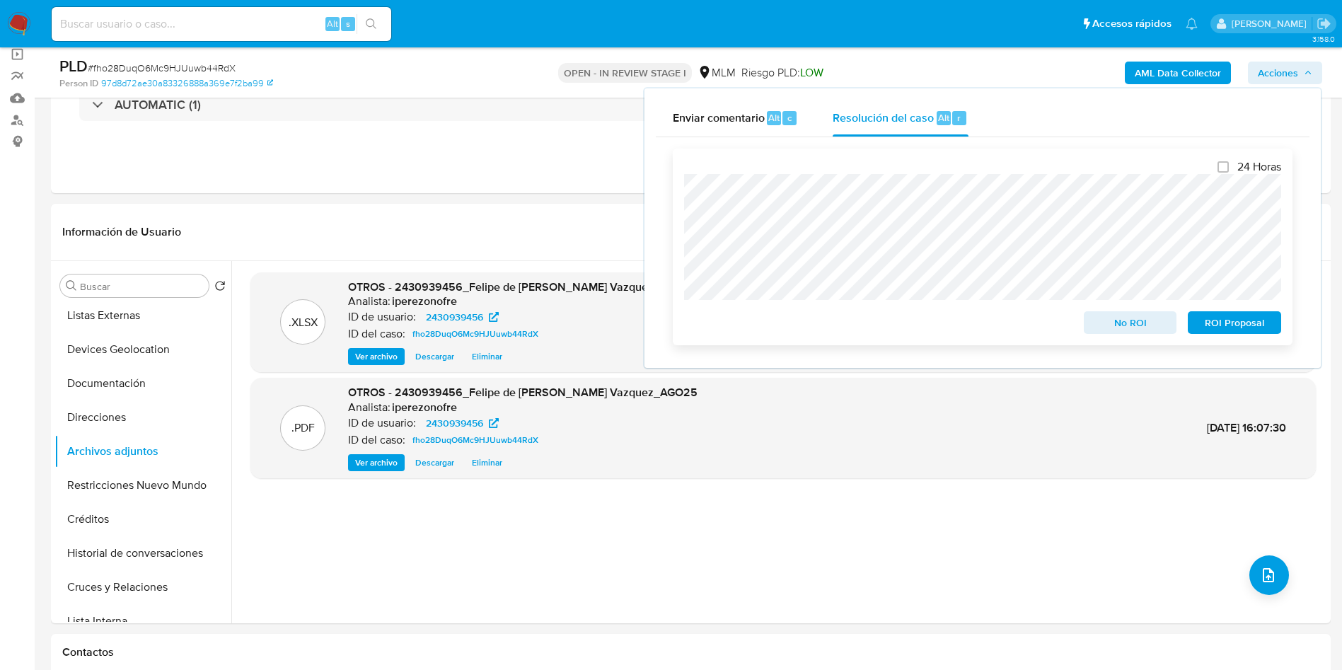
click at [1112, 323] on span "No ROI" at bounding box center [1130, 323] width 74 height 20
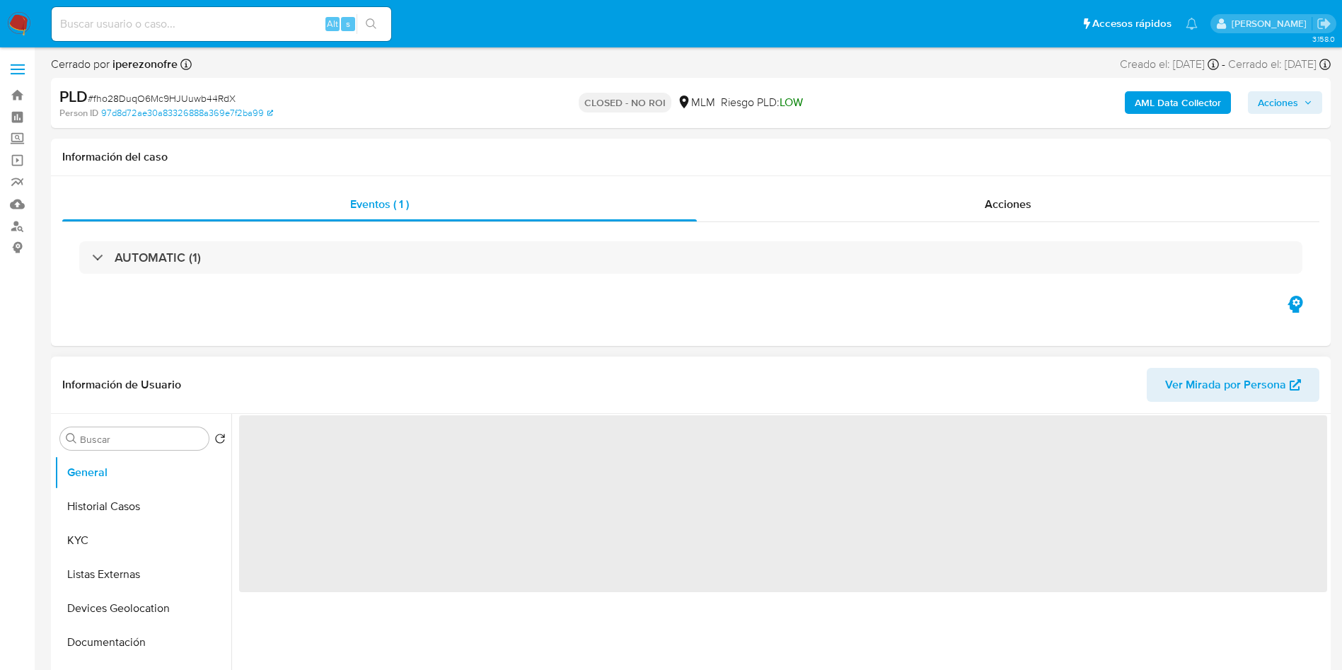
select select "10"
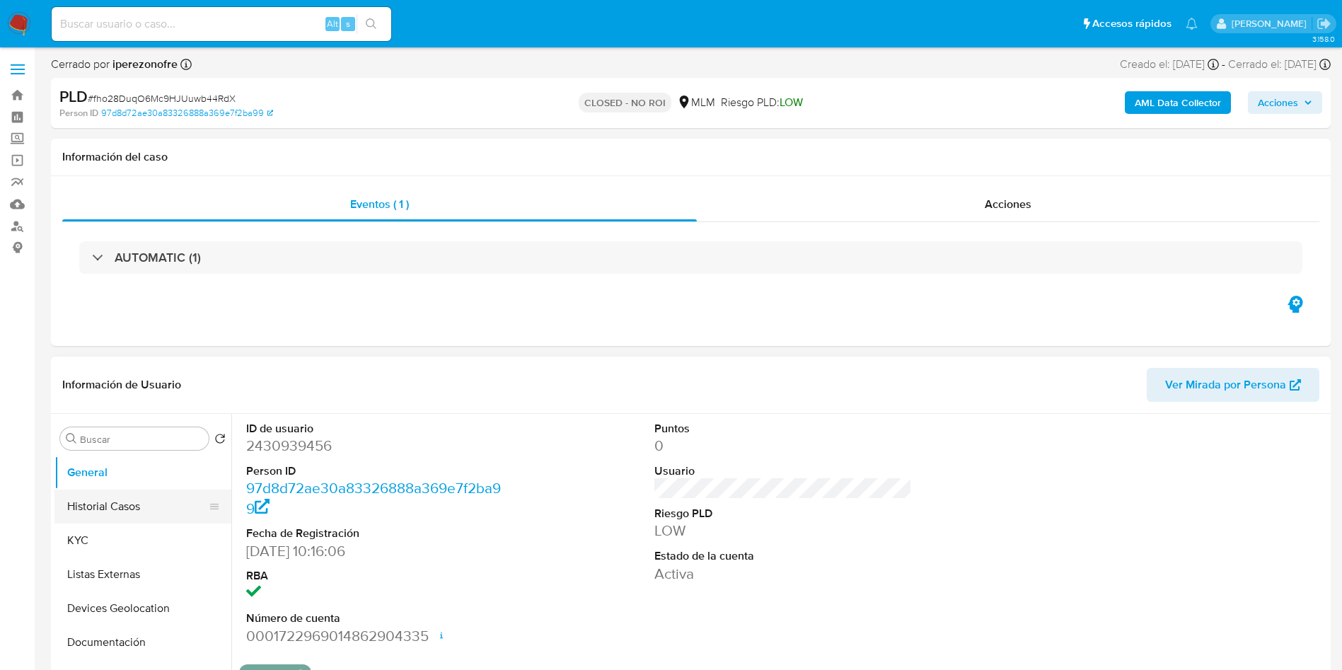
click at [77, 509] on button "Historial Casos" at bounding box center [136, 506] width 165 height 34
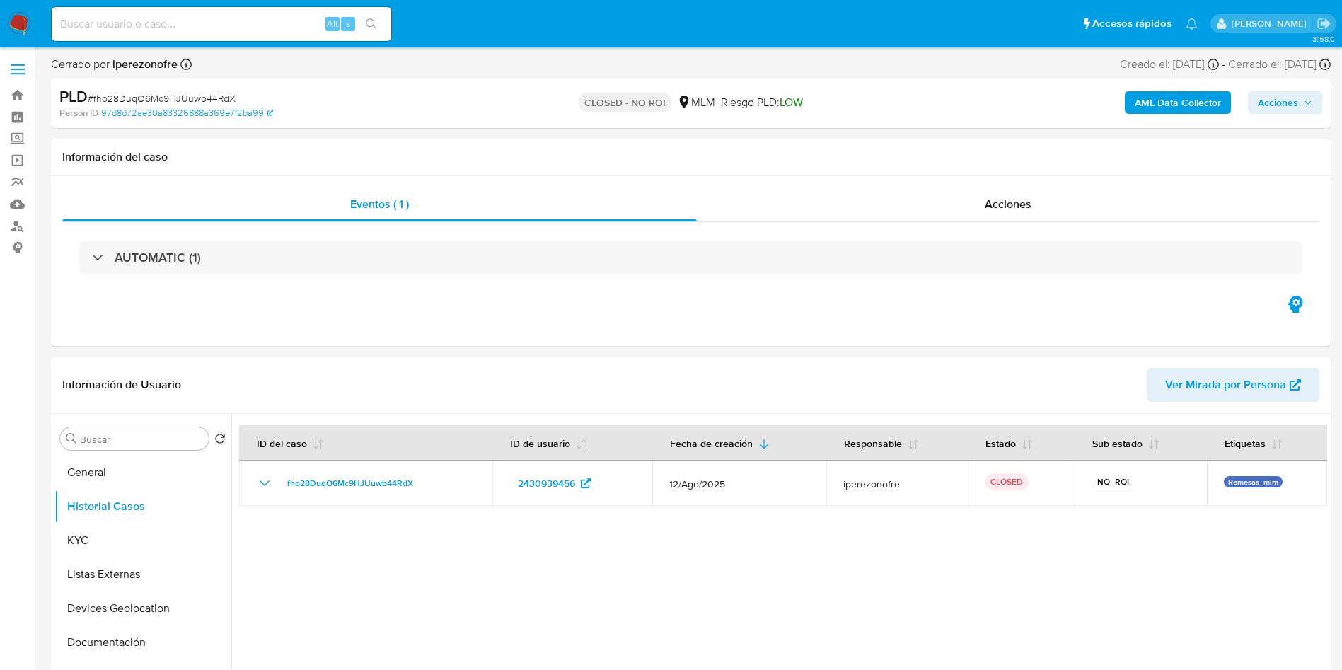
drag, startPoint x: 239, startPoint y: 28, endPoint x: 257, endPoint y: 30, distance: 18.6
click at [239, 28] on input at bounding box center [221, 24] width 339 height 18
paste input "67979129"
type input "67979129"
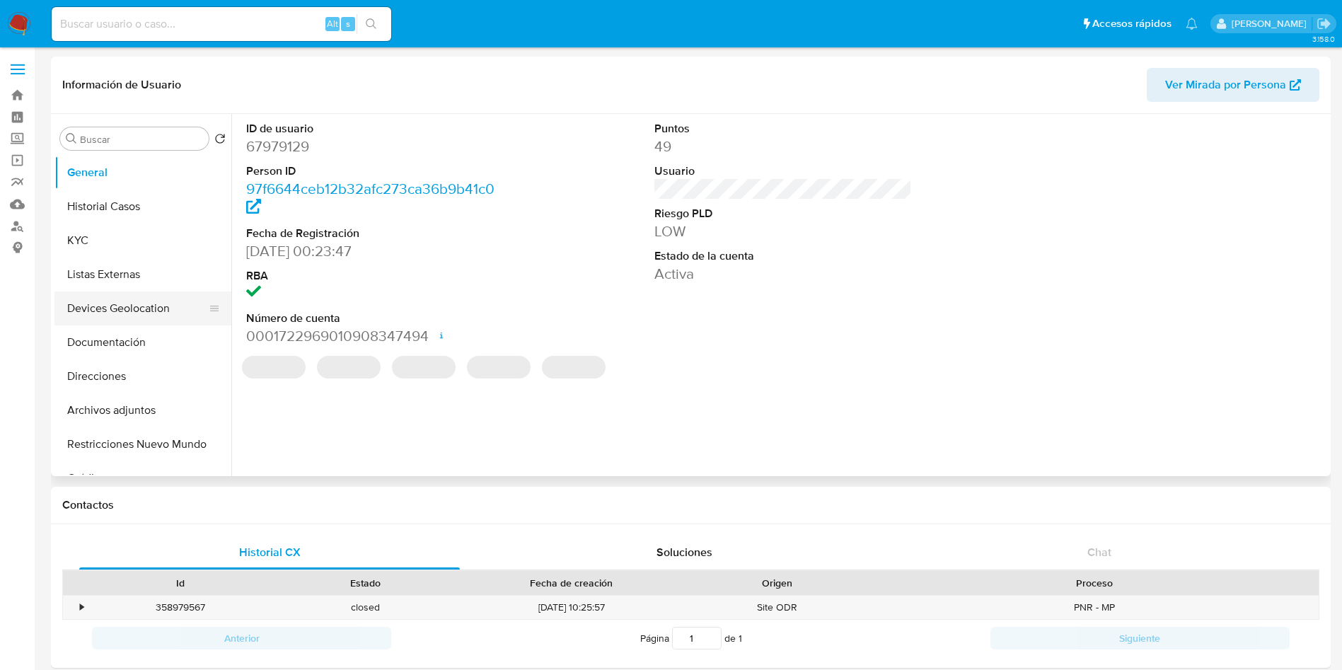
select select "10"
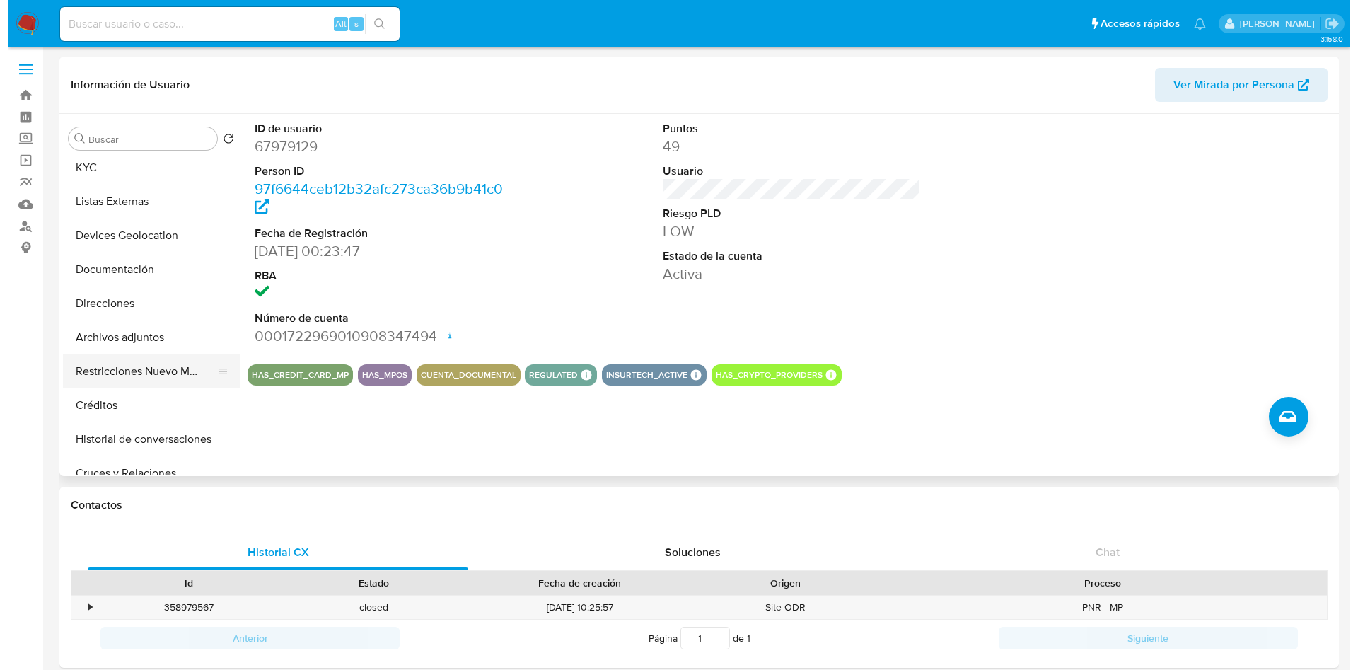
scroll to position [106, 0]
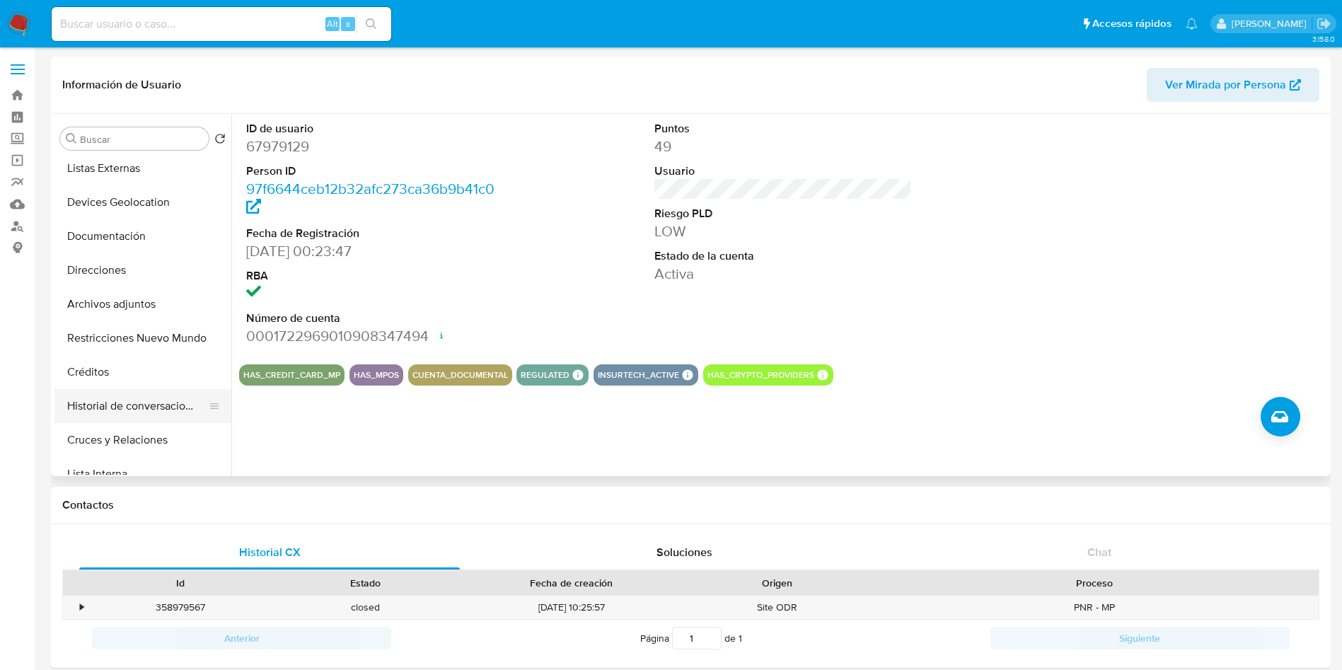
click at [140, 402] on button "Historial de conversaciones" at bounding box center [136, 406] width 165 height 34
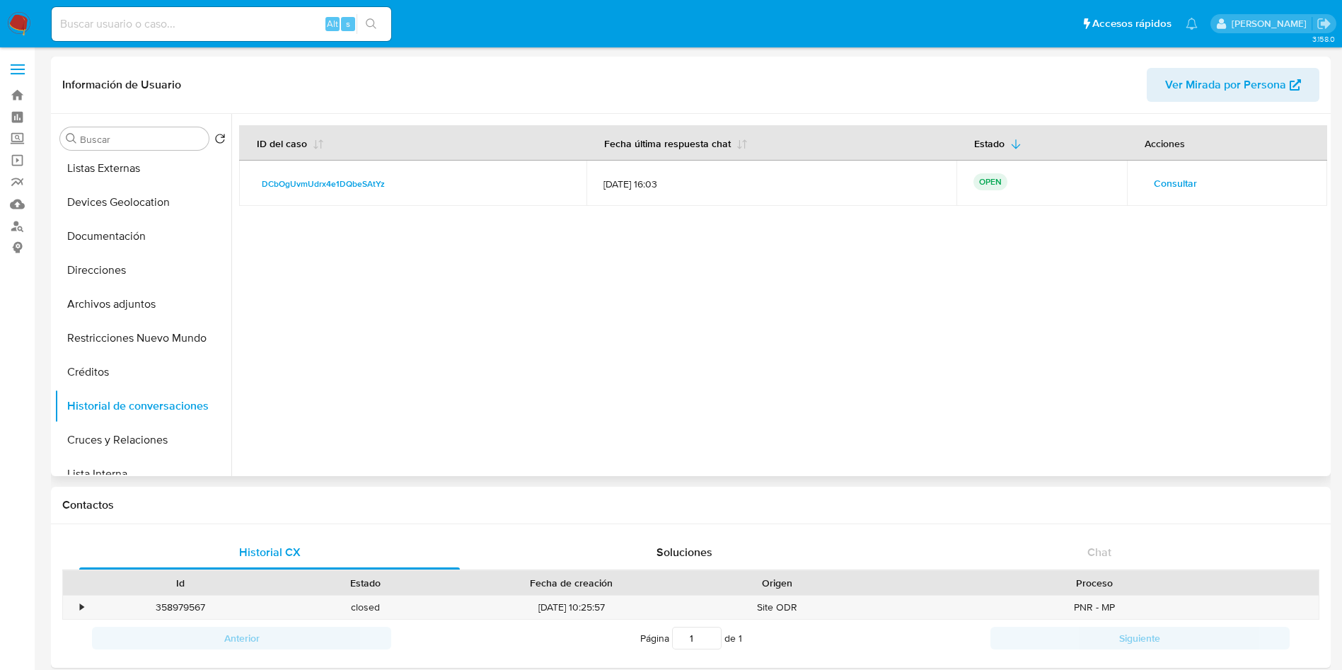
click at [1177, 180] on span "Consultar" at bounding box center [1174, 183] width 43 height 20
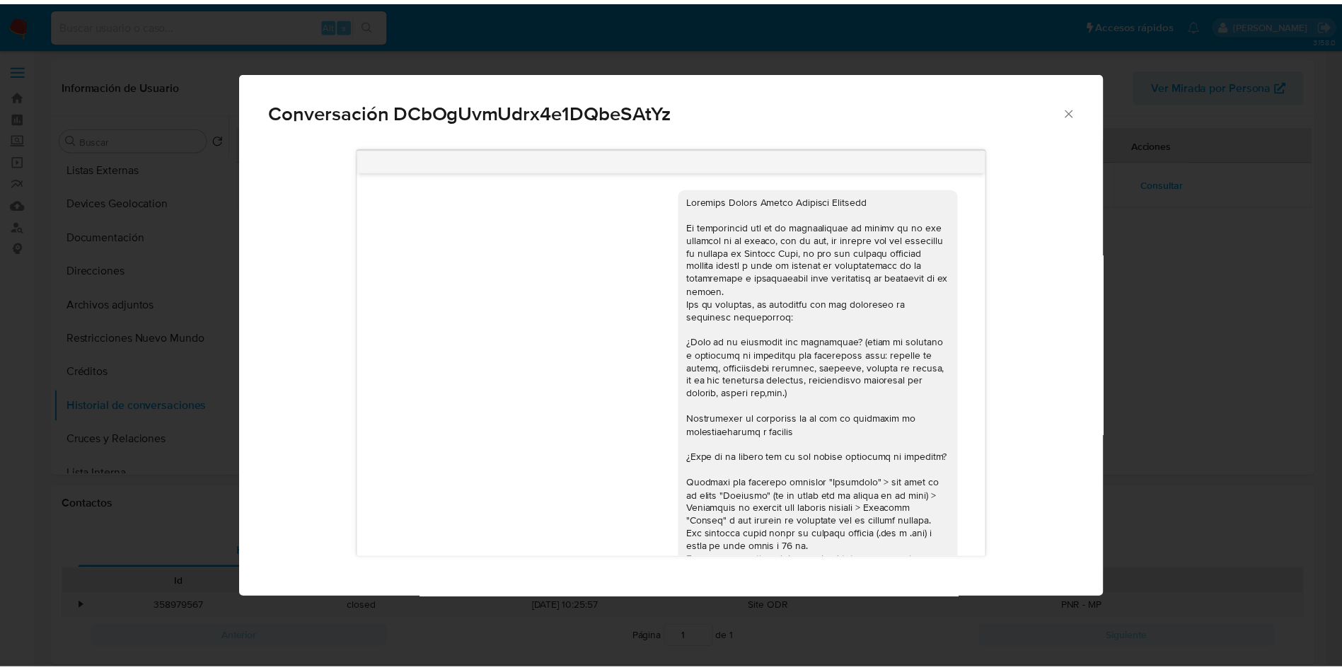
scroll to position [265, 0]
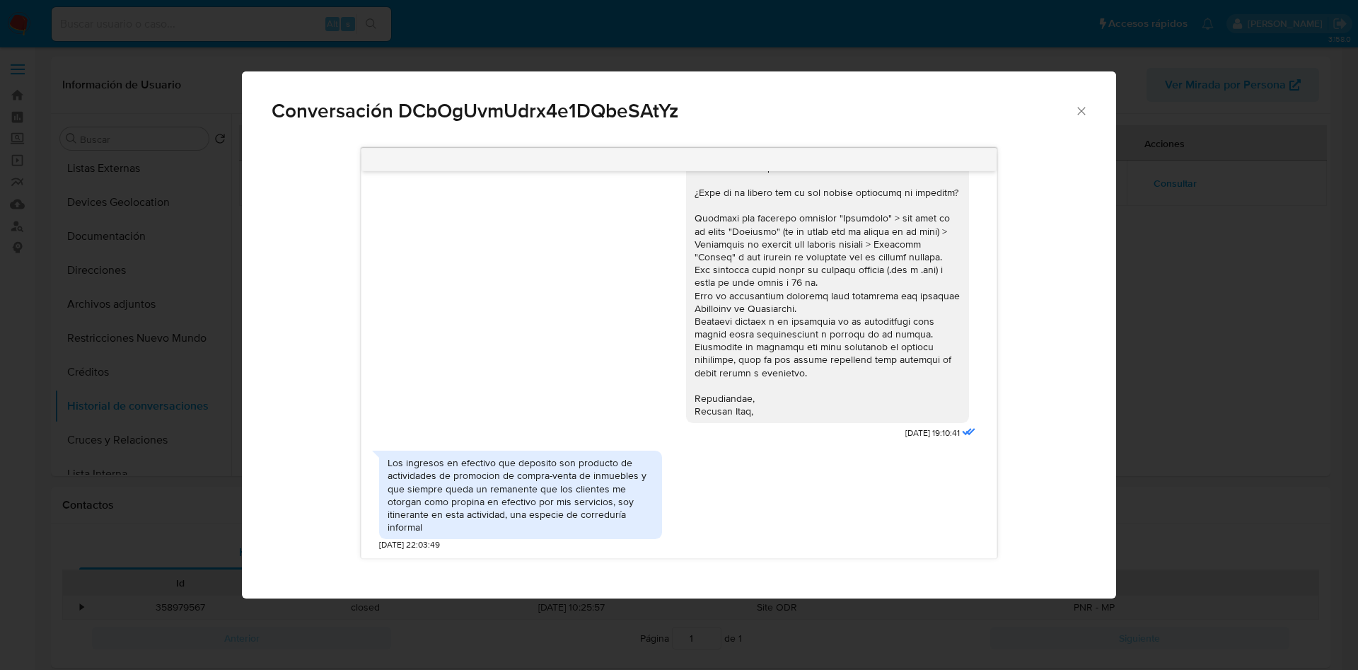
click at [1074, 112] on icon "Cerrar" at bounding box center [1081, 111] width 14 height 14
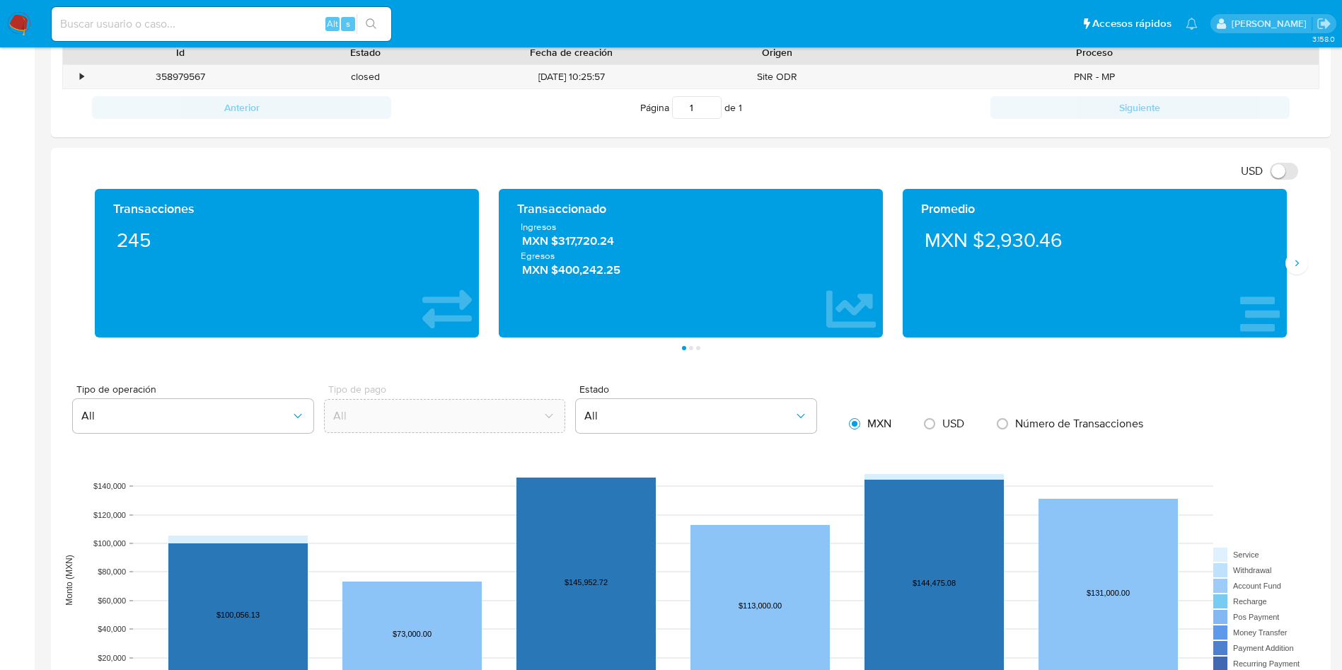
scroll to position [424, 0]
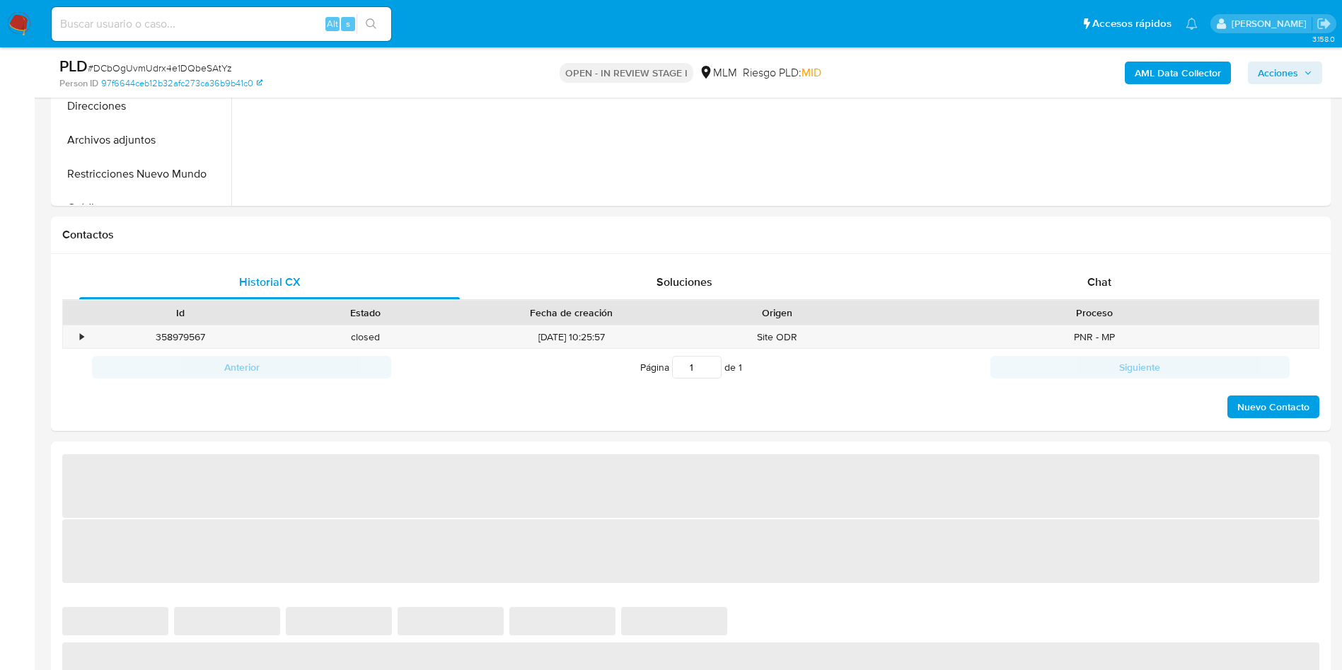
scroll to position [530, 0]
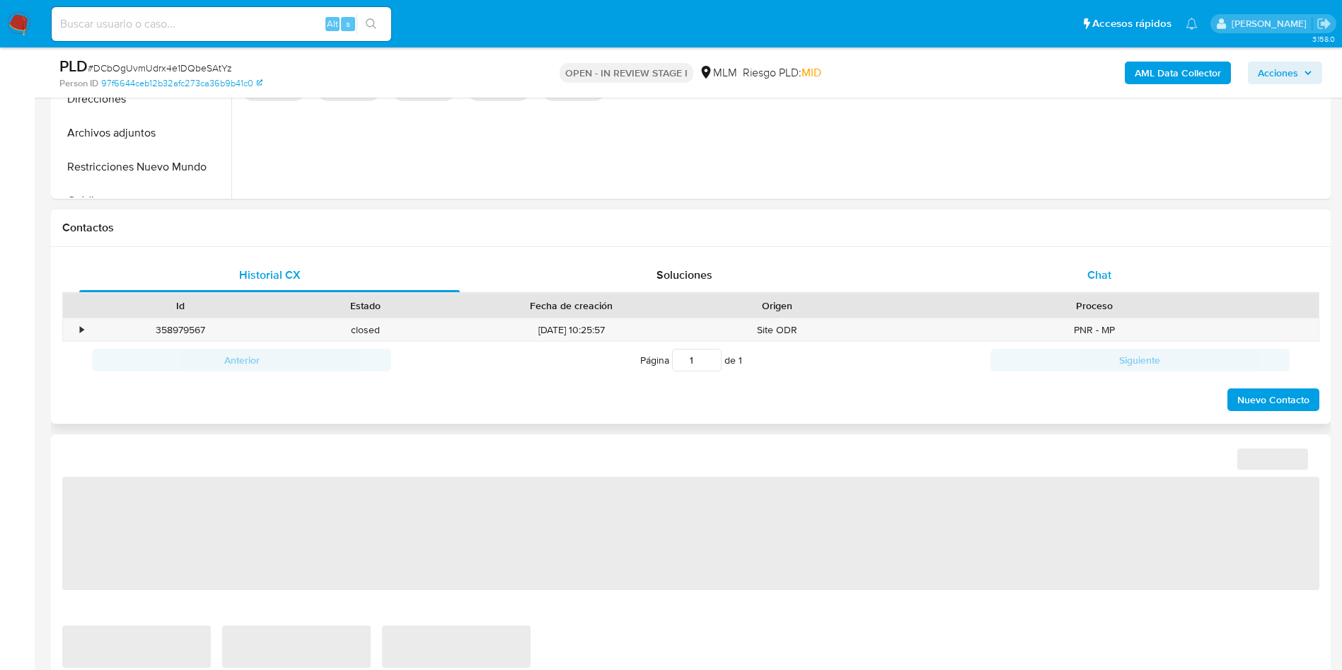
select select "10"
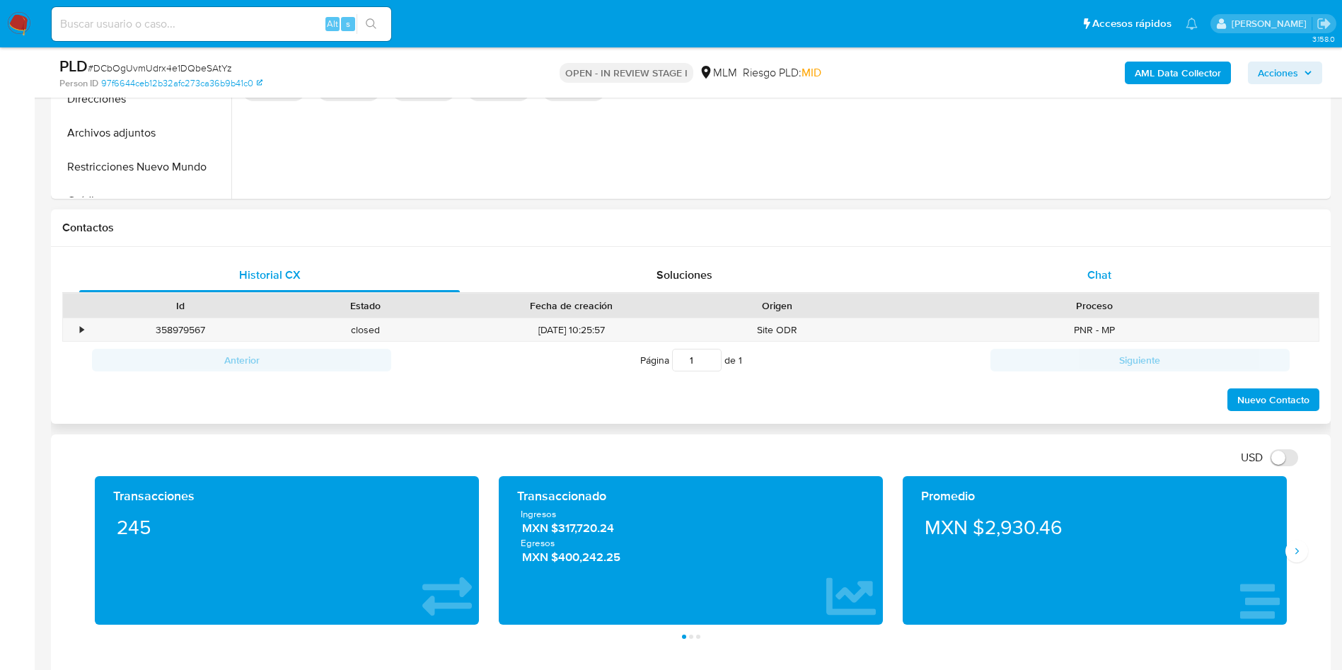
click at [1094, 269] on span "Chat" at bounding box center [1099, 275] width 24 height 16
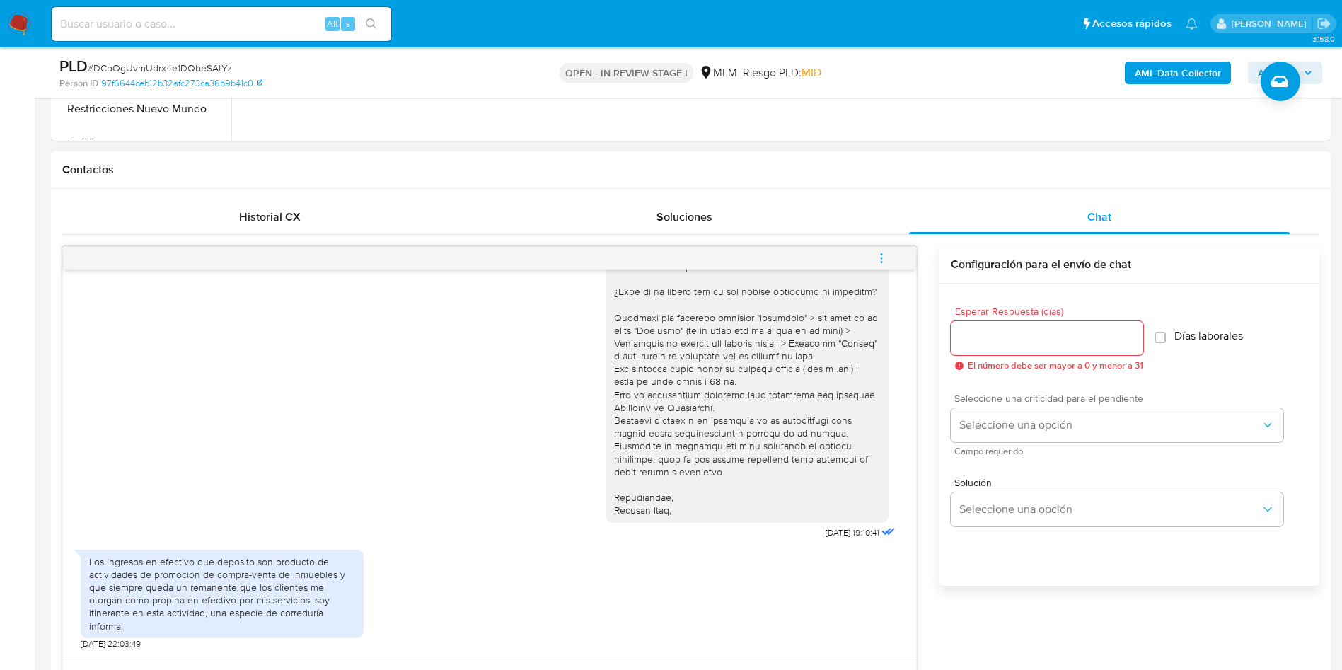
scroll to position [636, 0]
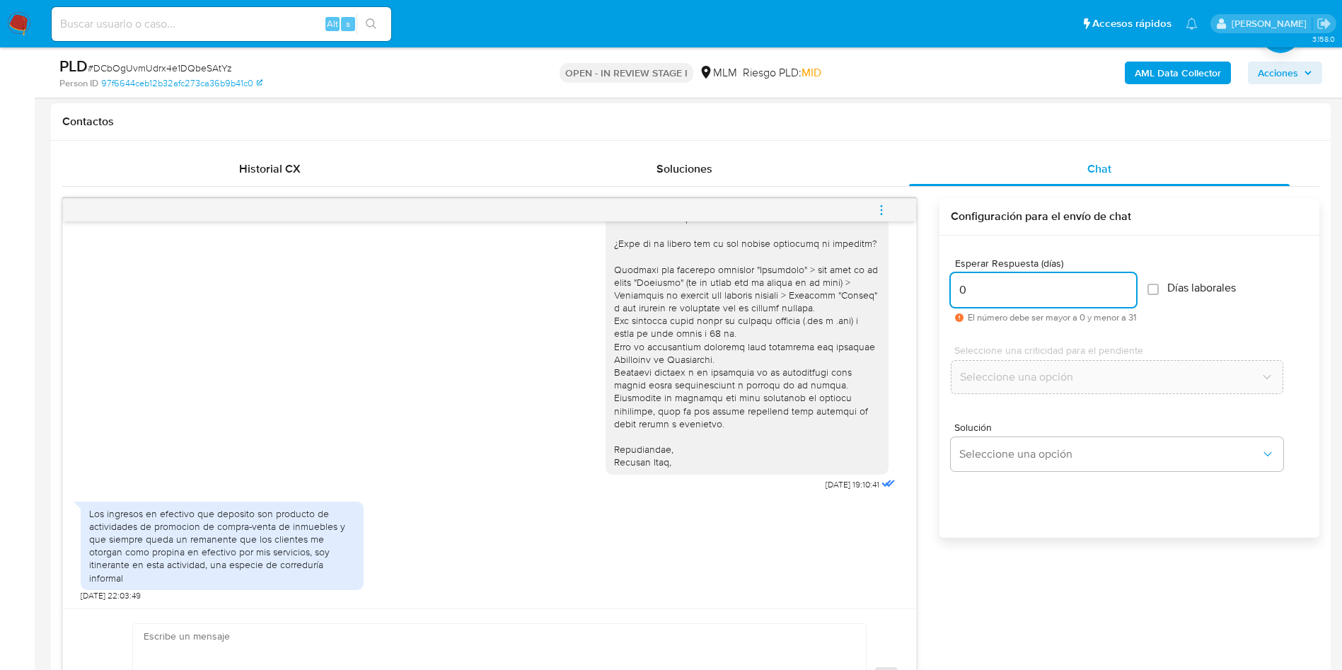
type input "0"
click at [1131, 294] on input "0" at bounding box center [1042, 290] width 185 height 18
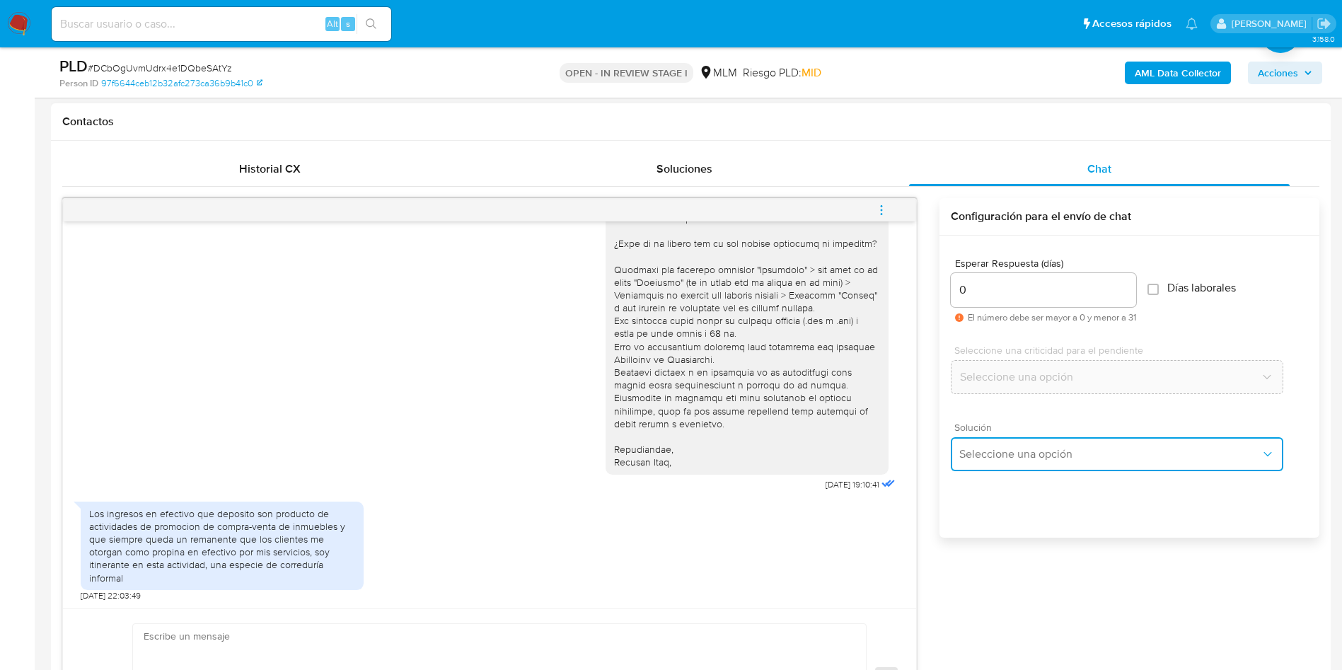
click at [1129, 446] on button "Seleccione una opción" at bounding box center [1116, 454] width 332 height 34
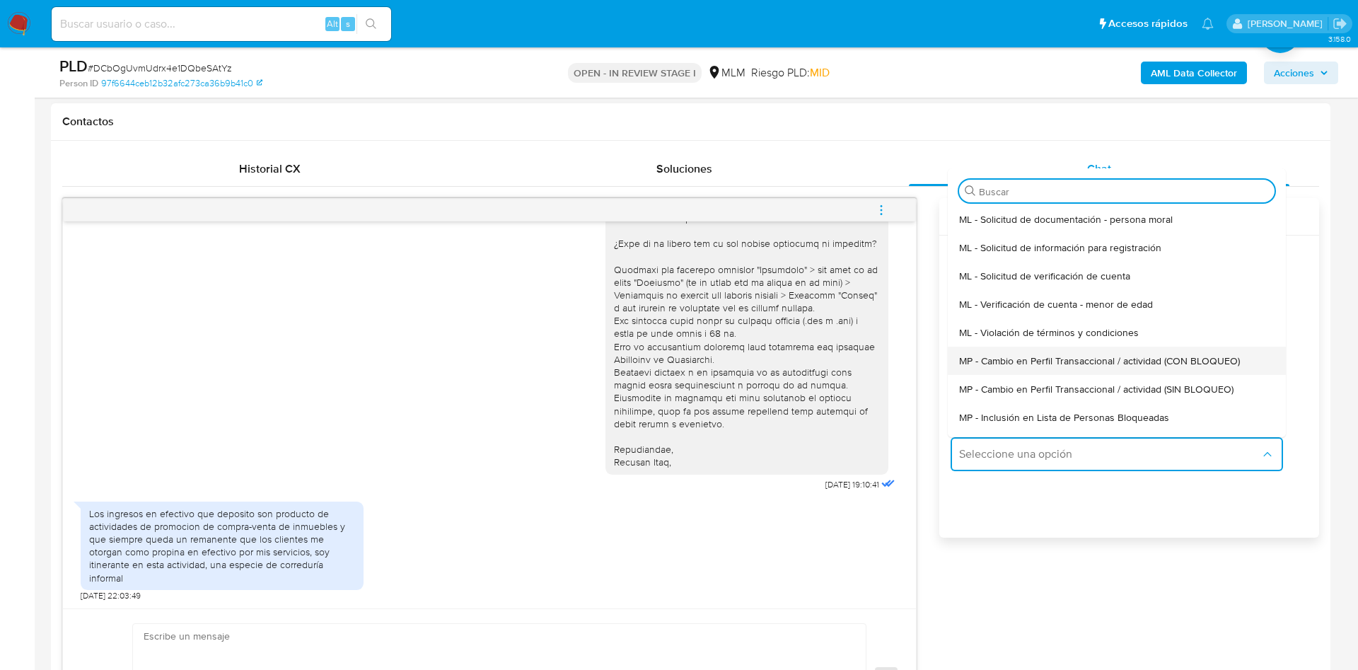
click at [1218, 373] on div "MP - Cambio en Perfil Transaccional / actividad (CON BLOQUEO)" at bounding box center [1116, 361] width 315 height 28
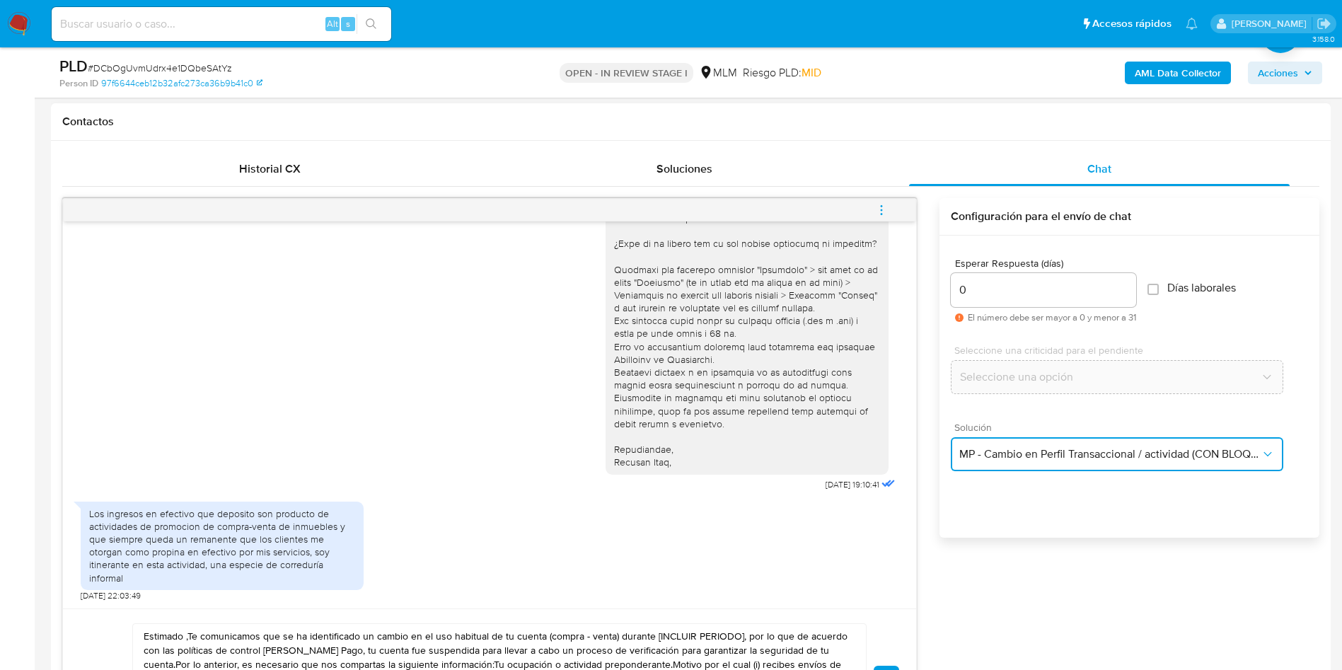
click at [1235, 450] on span "MP - Cambio en Perfil Transaccional / actividad (CON BLOQUEO)" at bounding box center [1109, 454] width 301 height 14
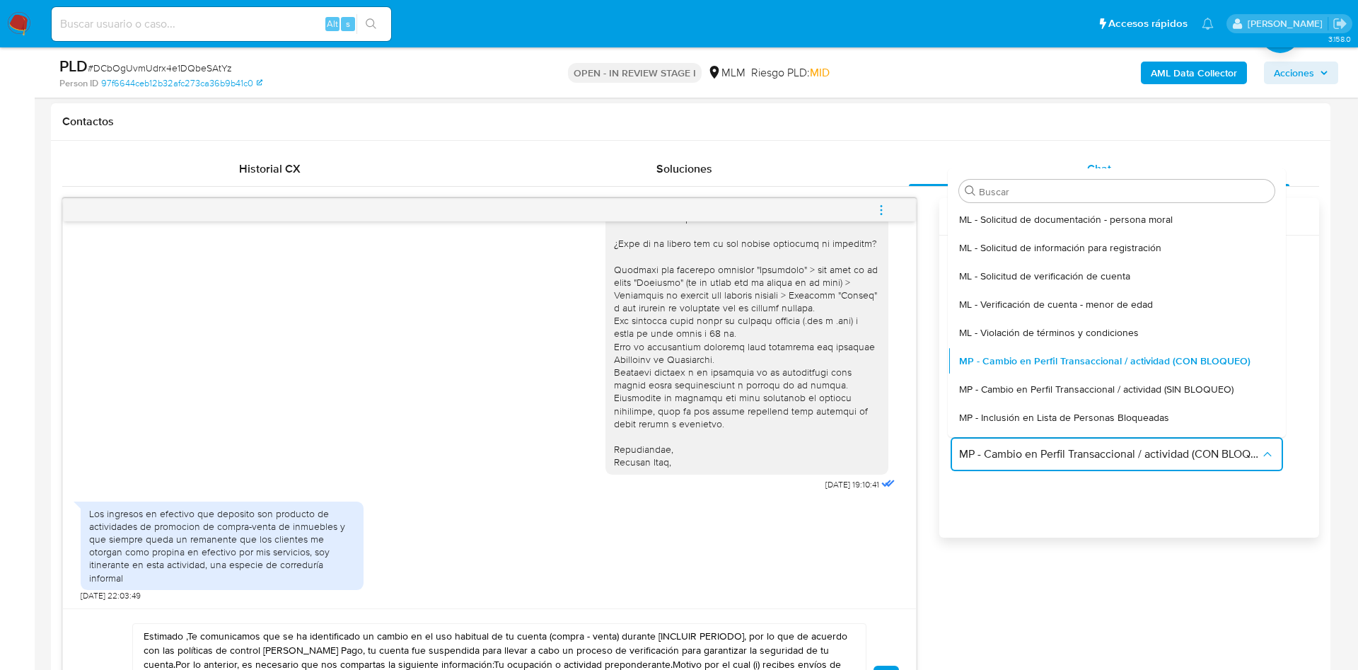
click at [1228, 396] on div "MP - Cambio en Perfil Transaccional / actividad (SIN BLOQUEO)" at bounding box center [1116, 389] width 315 height 28
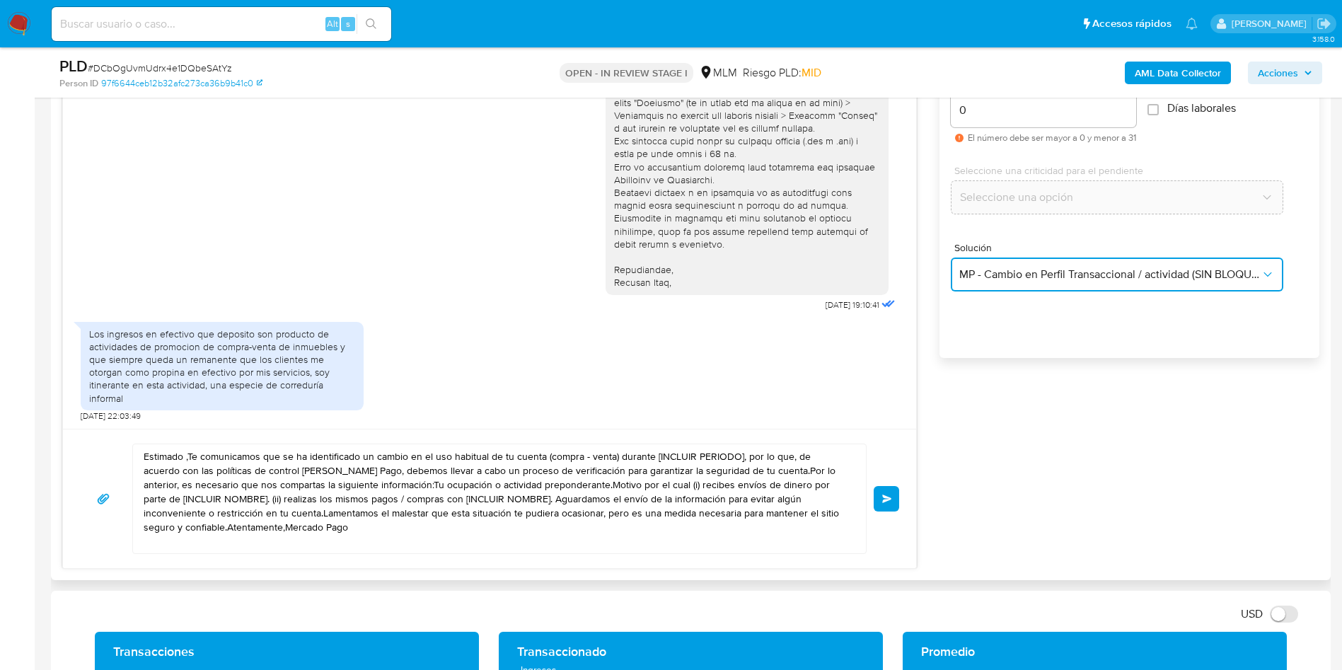
scroll to position [849, 0]
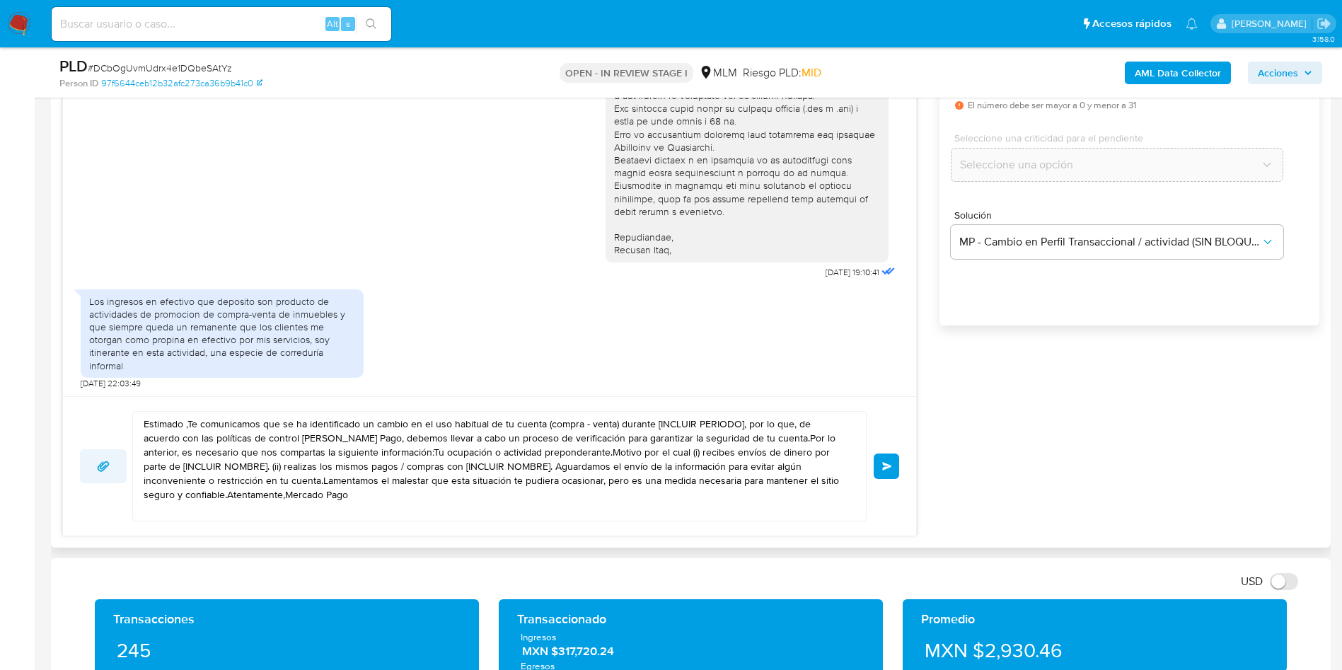
drag, startPoint x: 318, startPoint y: 501, endPoint x: 89, endPoint y: 455, distance: 233.0
click at [289, 496] on textarea "Estimado ,Te comunicamos que se ha identificado un cambio en el uso habitual de…" at bounding box center [496, 466] width 704 height 109
drag, startPoint x: 89, startPoint y: 455, endPoint x: 56, endPoint y: 408, distance: 57.3
click at [56, 408] on div "Historial CX Soluciones Chat Id Estado Fecha de creación Origen Proceso • 35897…" at bounding box center [690, 238] width 1279 height 619
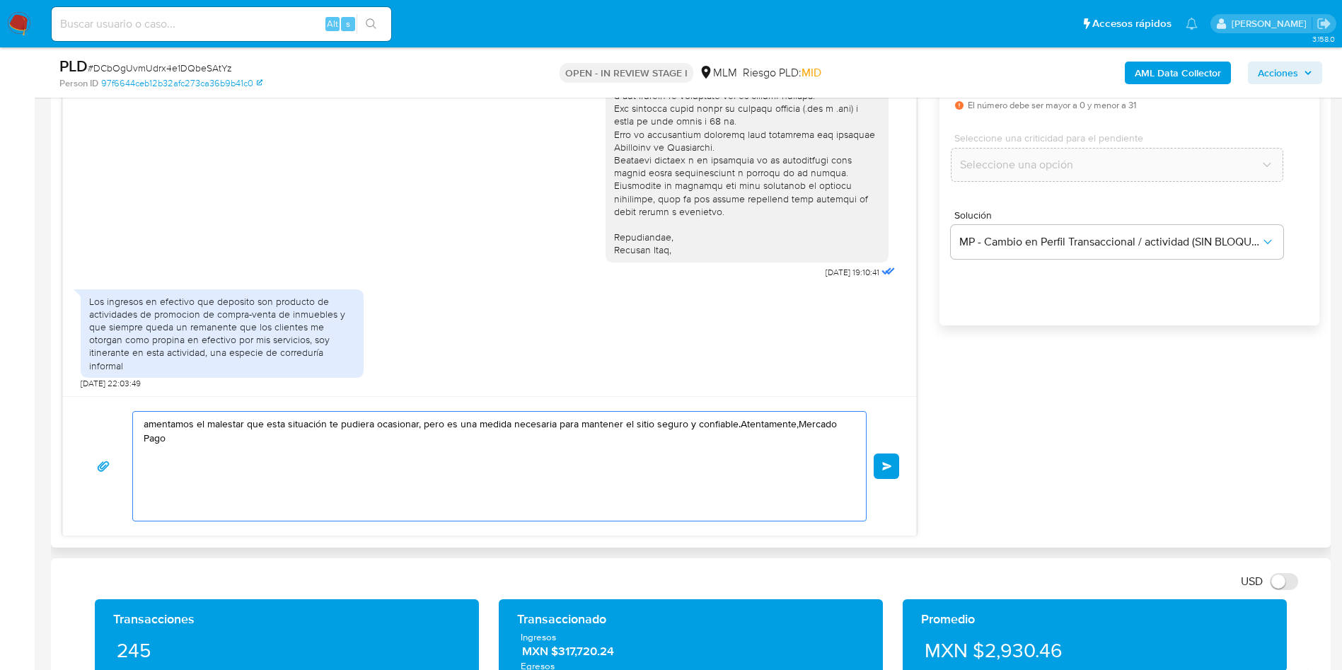
type textarea "amentamos el malestar que esta situación te pudiera ocasionar, pero es una medi…"
drag, startPoint x: 176, startPoint y: 450, endPoint x: 107, endPoint y: 417, distance: 75.9
click at [107, 417] on div "amentamos el malestar que esta situación te pudiera ocasionar, pero es una medi…" at bounding box center [489, 466] width 819 height 110
paste textarea "Agradecemos mucho tus respuestas. Para la institución es importante conocer a s…"
type textarea "Agradecemos mucho tus respuestas. Para la institución es importante conocer a s…"
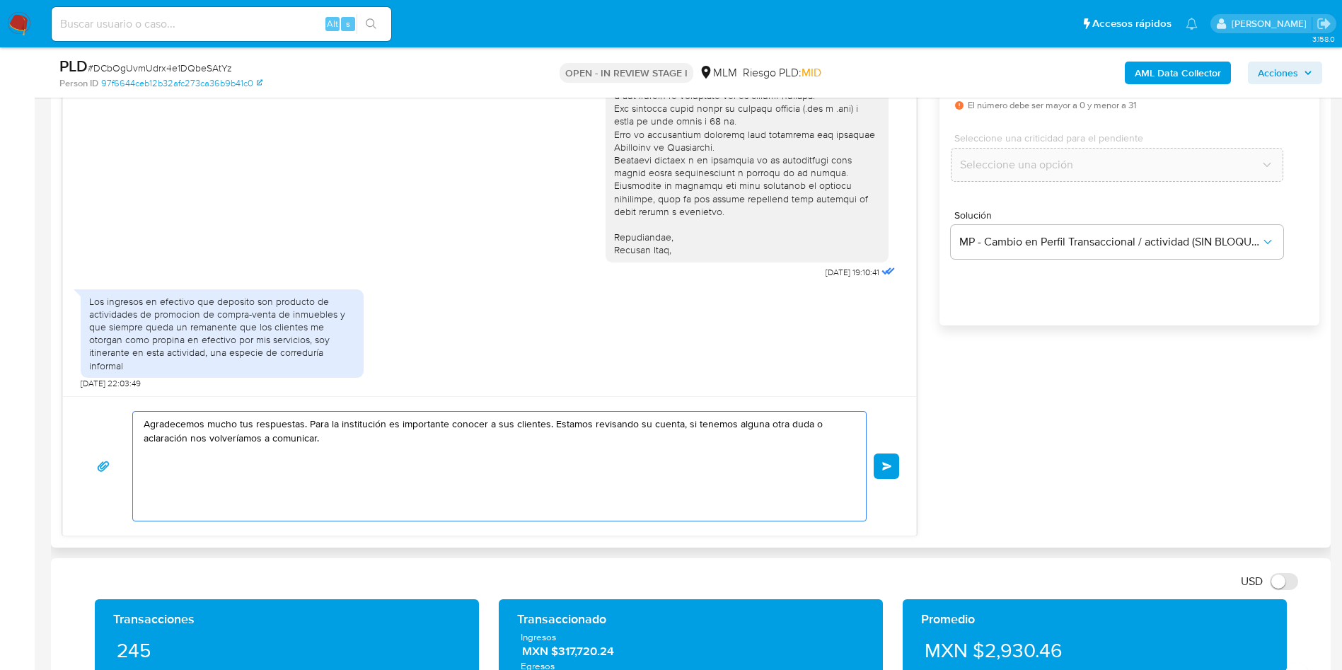
click at [891, 465] on span "Enviar" at bounding box center [887, 466] width 10 height 8
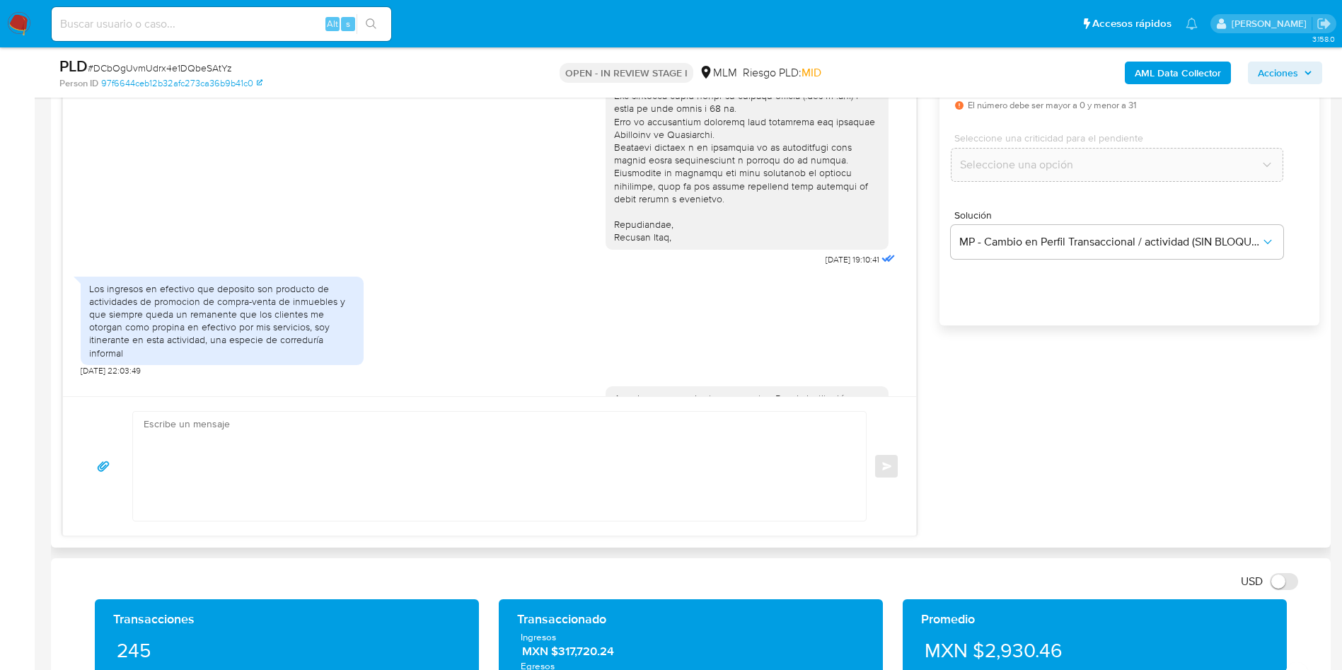
scroll to position [357, 0]
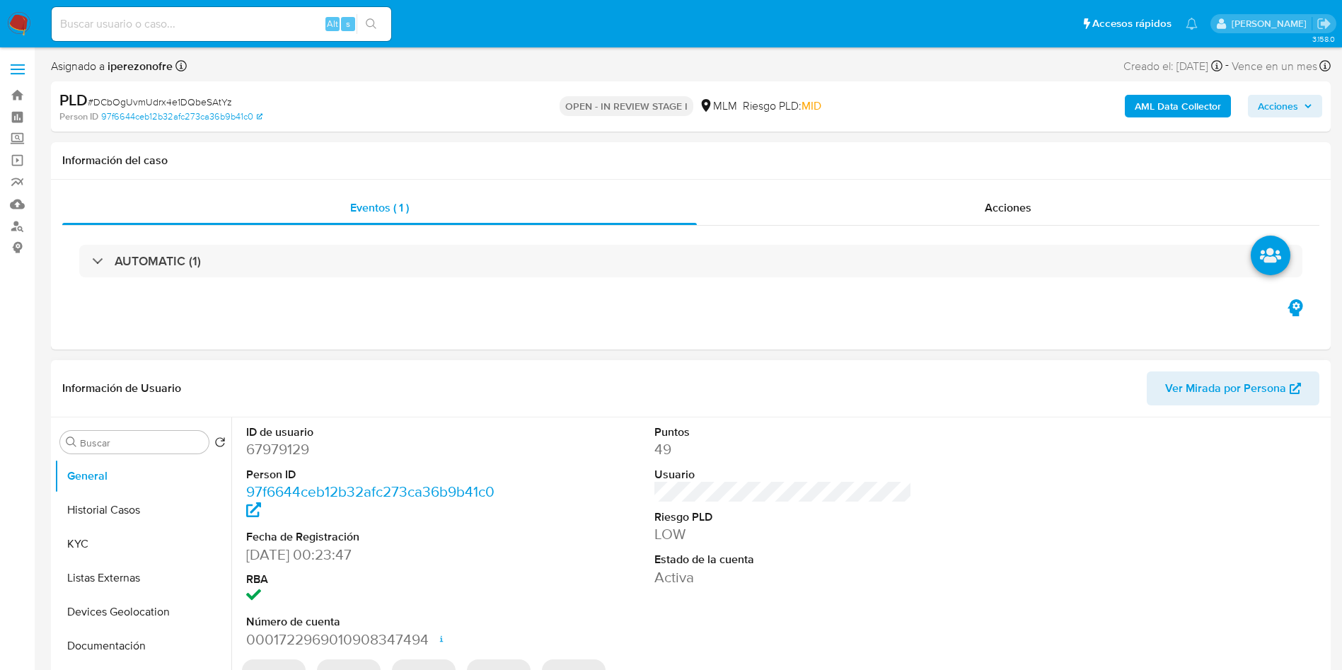
select select "10"
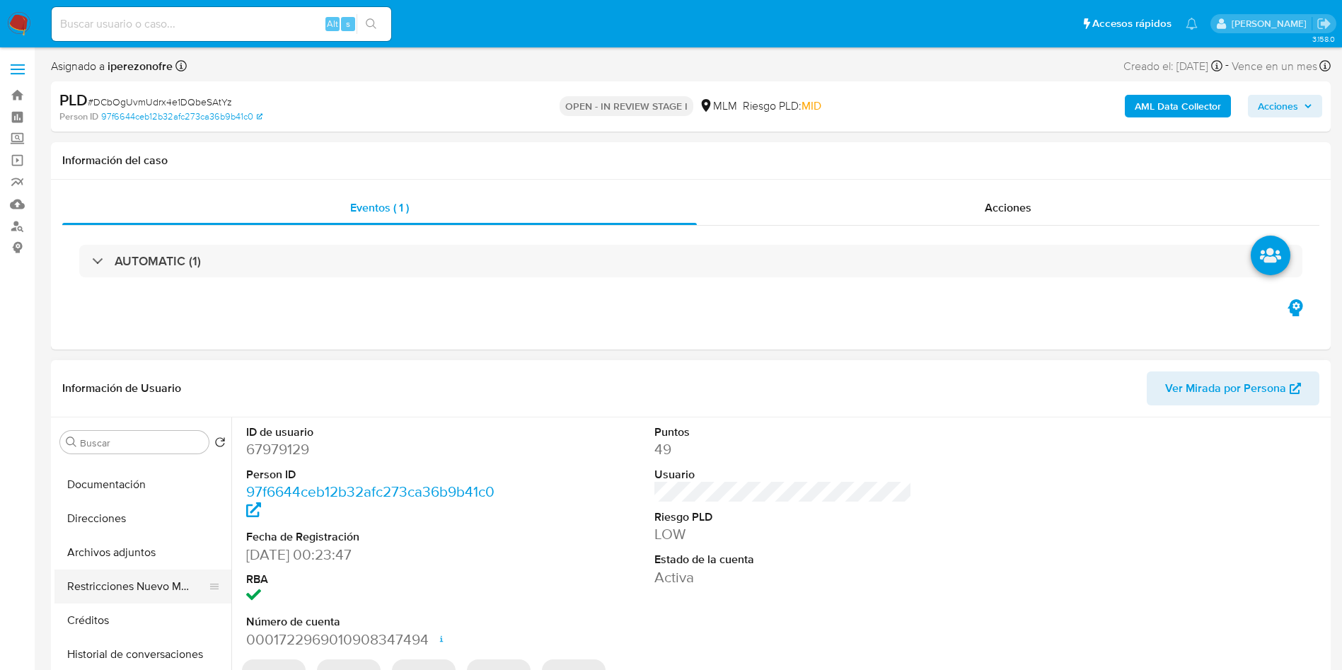
scroll to position [212, 0]
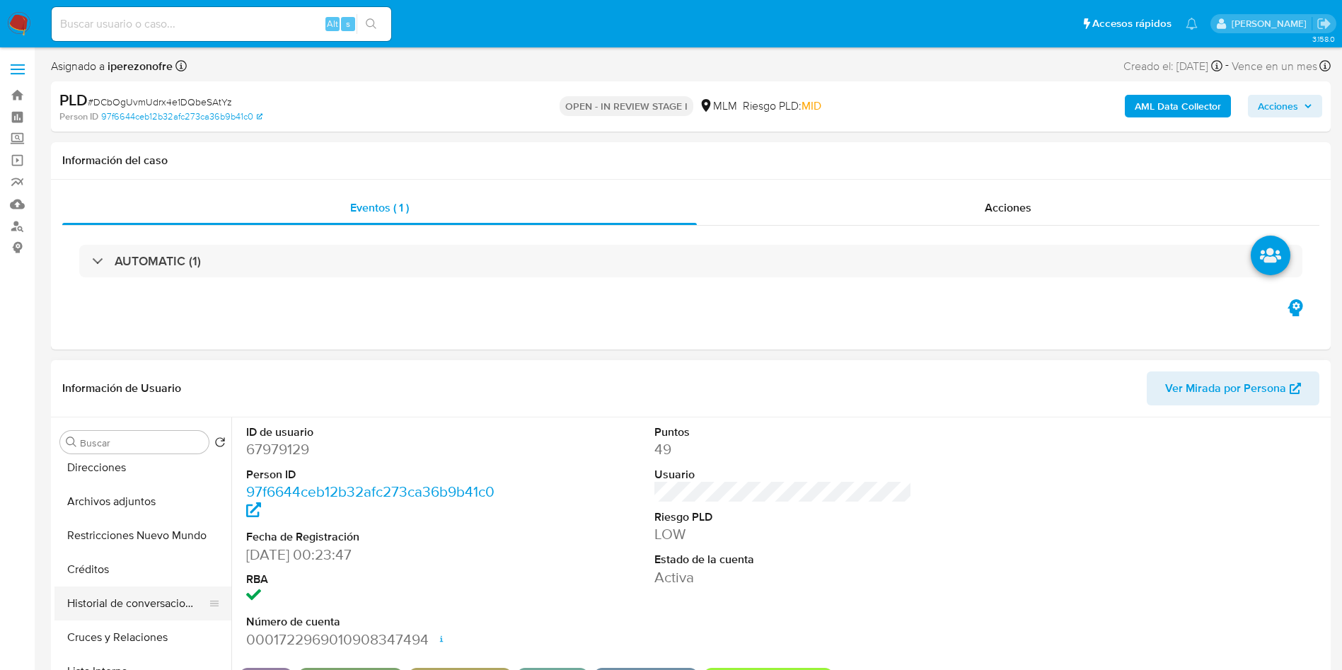
click at [148, 605] on button "Historial de conversaciones" at bounding box center [136, 603] width 165 height 34
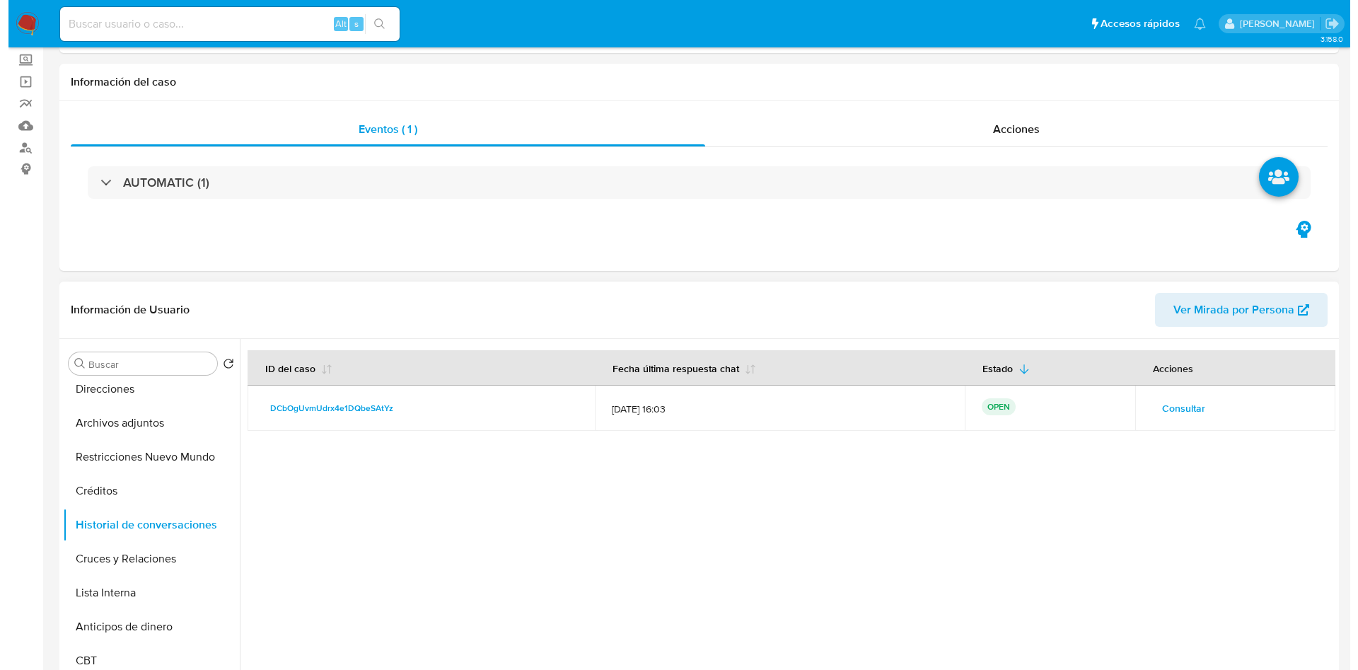
scroll to position [106, 0]
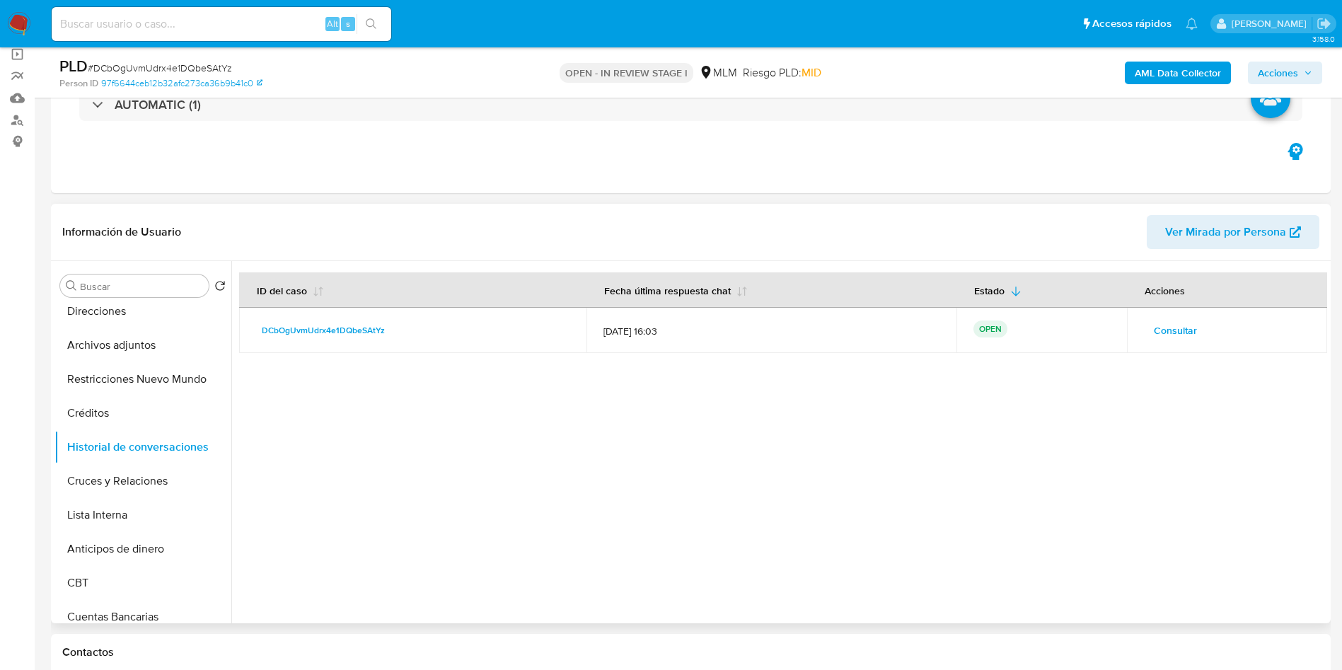
click at [1177, 331] on span "Consultar" at bounding box center [1174, 330] width 43 height 20
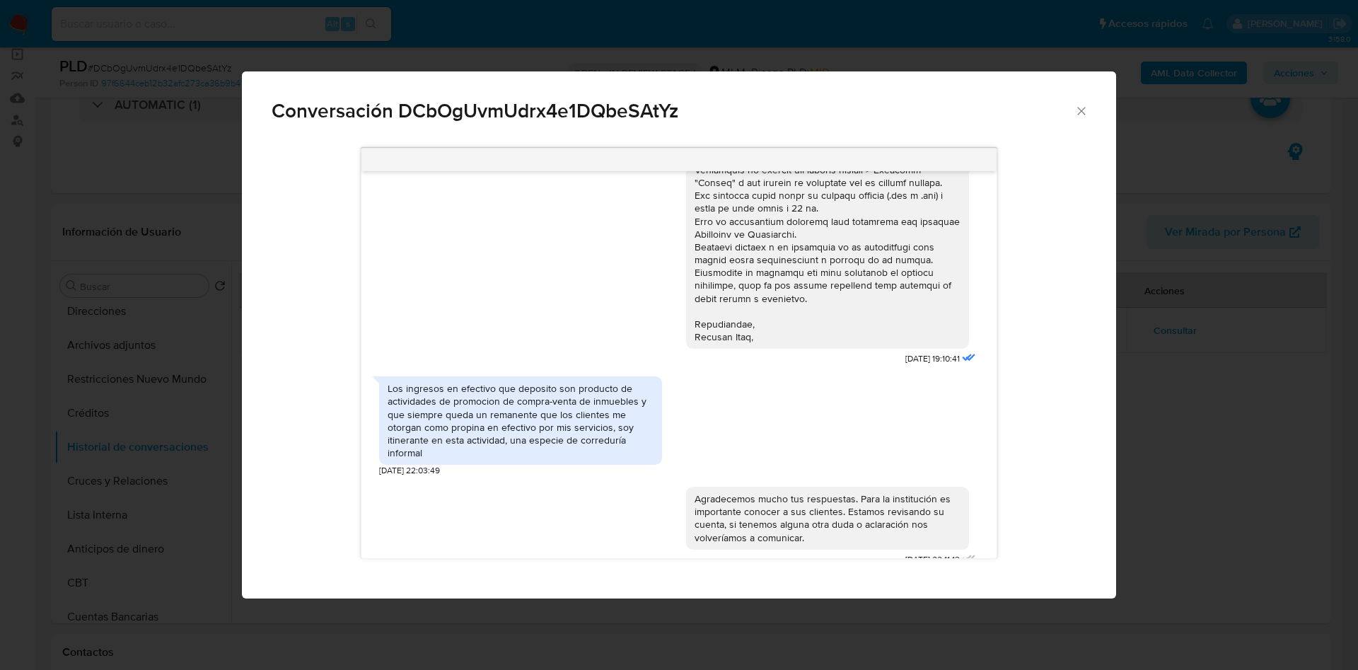
scroll to position [358, 0]
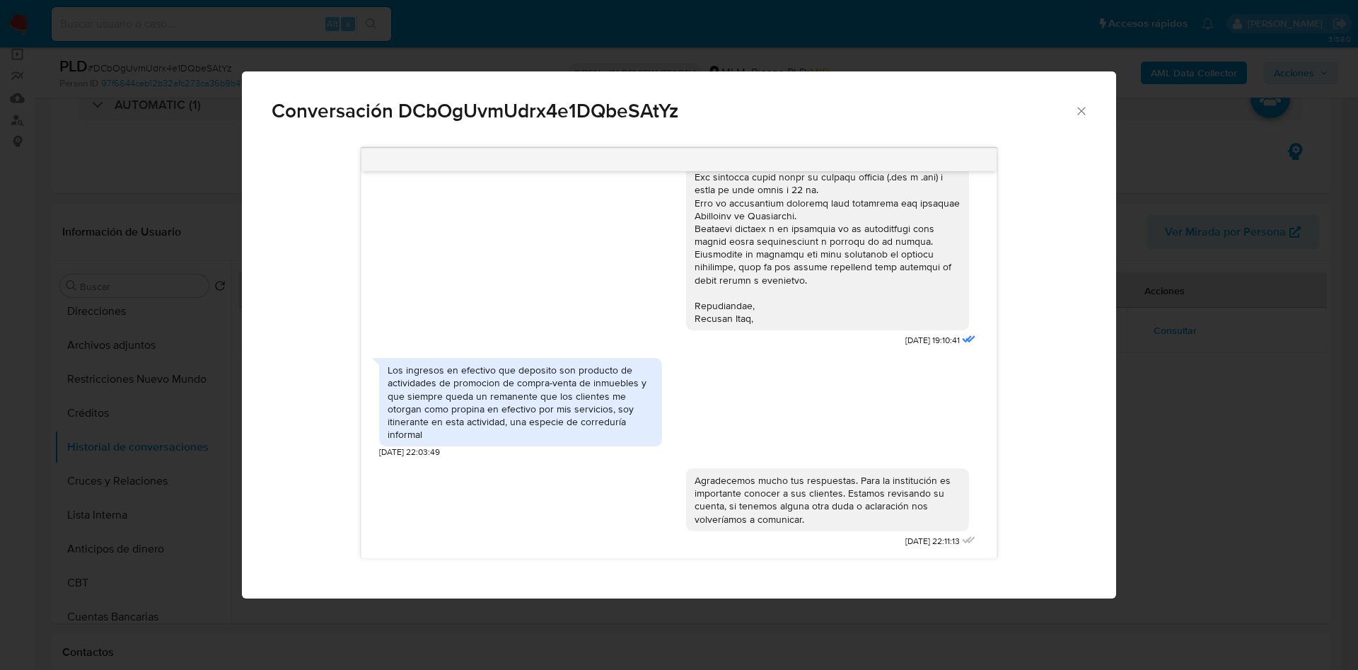
click at [977, 474] on div "[DATE] 19:10:41 Los ingresos en efectivo que deposito son producto de actividad…" at bounding box center [678, 364] width 634 height 387
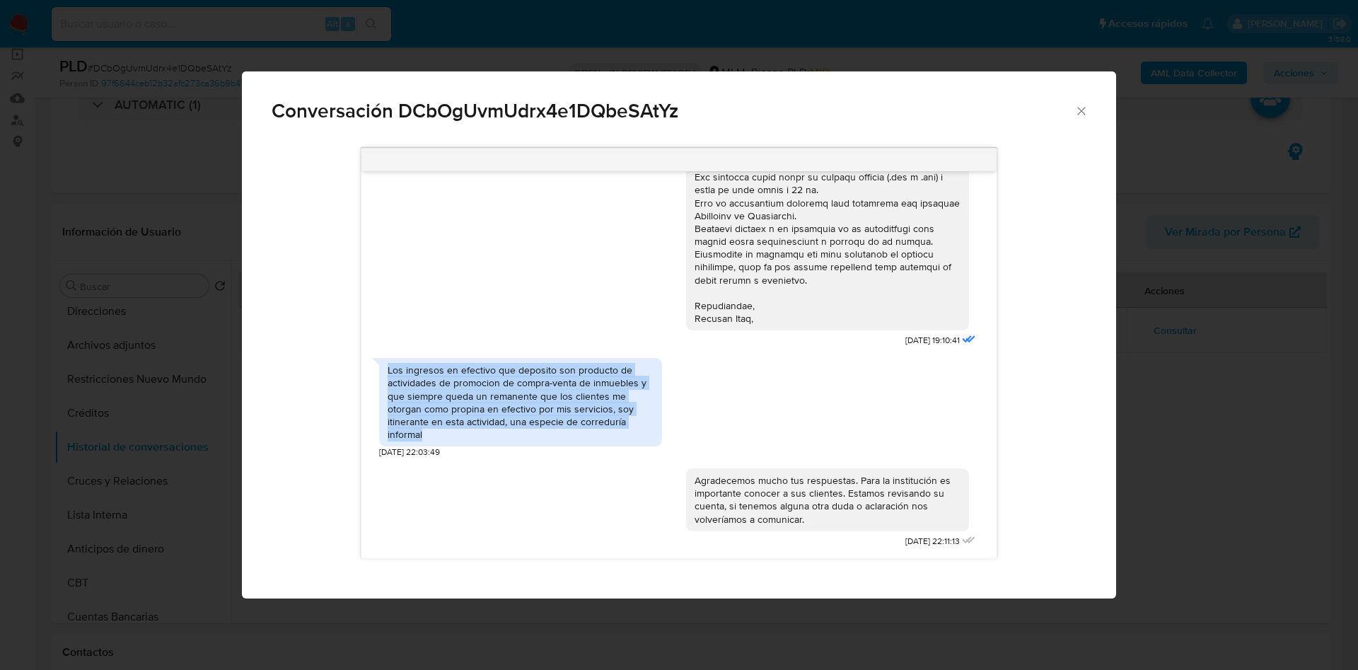
drag, startPoint x: 388, startPoint y: 371, endPoint x: 427, endPoint y: 431, distance: 72.2
click at [427, 431] on div "Los ingresos en efectivo que deposito son producto de actividades de promocion …" at bounding box center [521, 401] width 266 height 77
copy div "Los ingresos en efectivo que deposito son producto de actividades de promocion …"
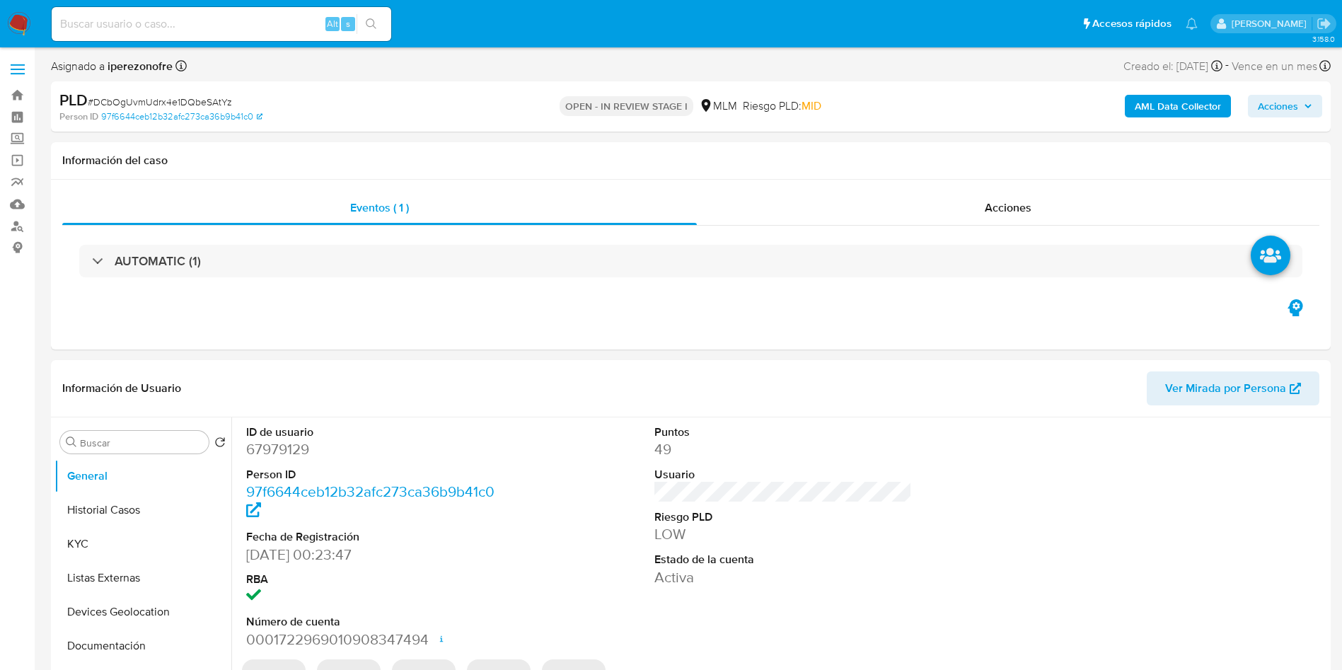
click at [264, 18] on input at bounding box center [221, 24] width 339 height 18
select select "10"
paste input "67979129"
type input "67979129"
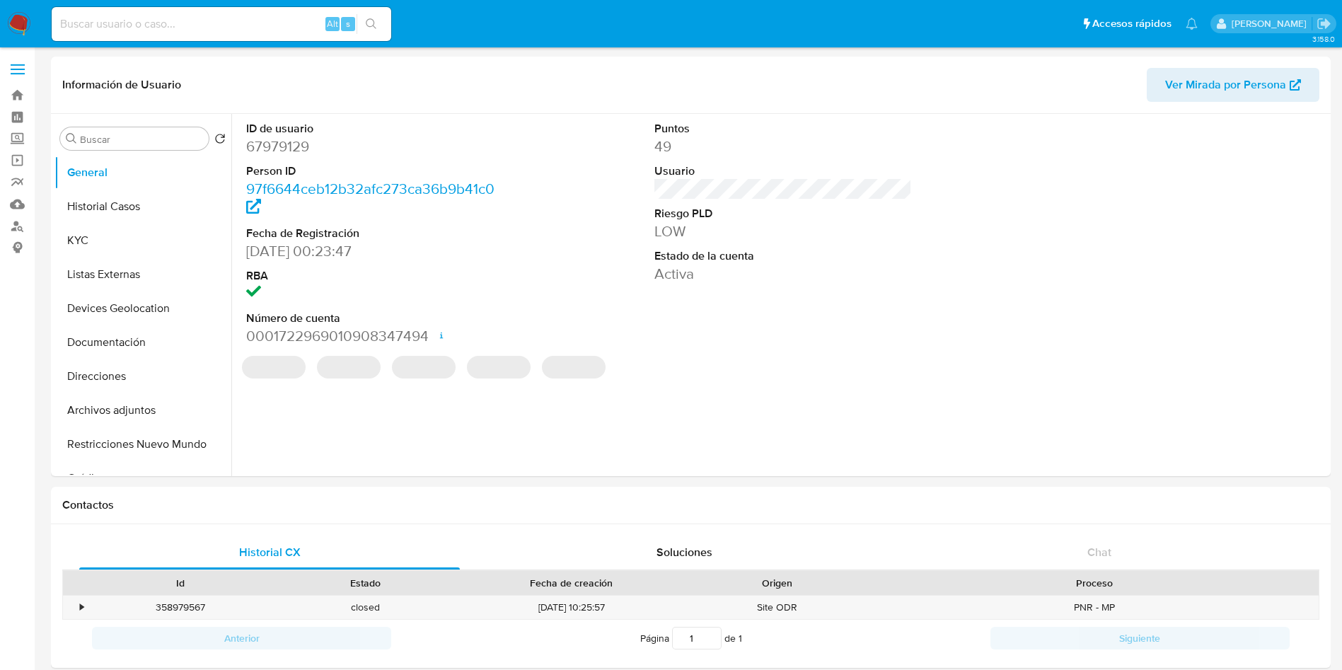
select select "10"
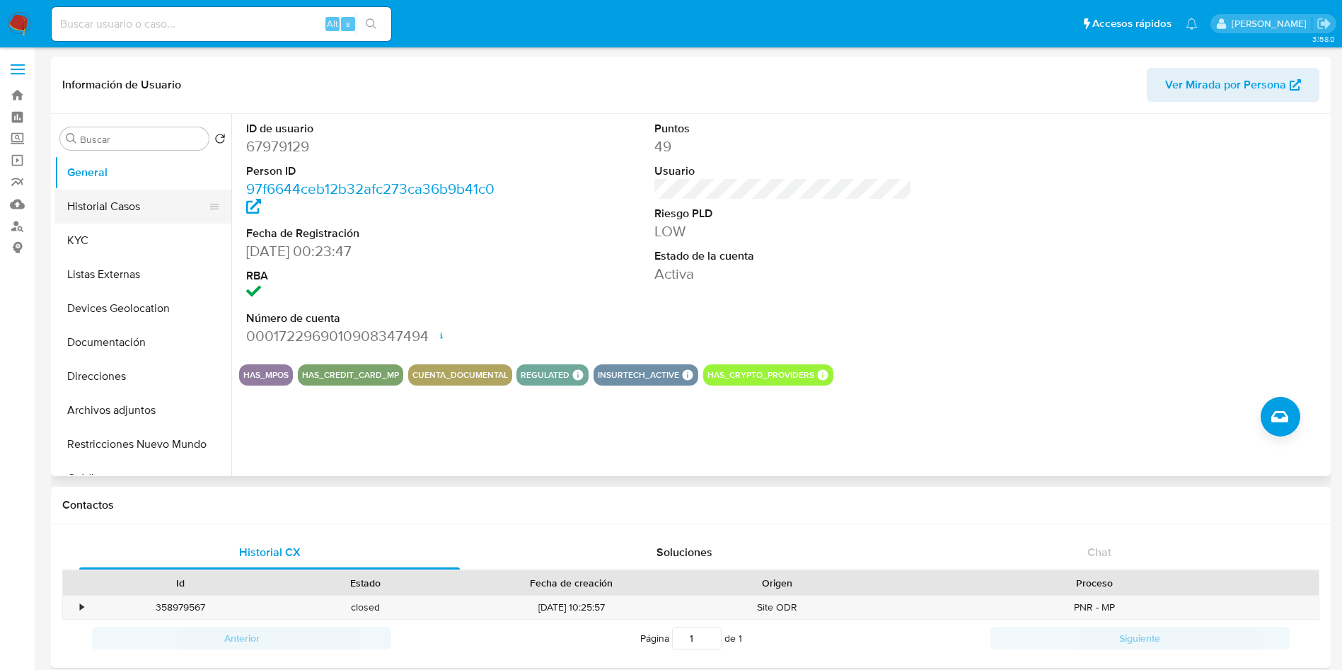
click at [111, 201] on button "Historial Casos" at bounding box center [136, 207] width 165 height 34
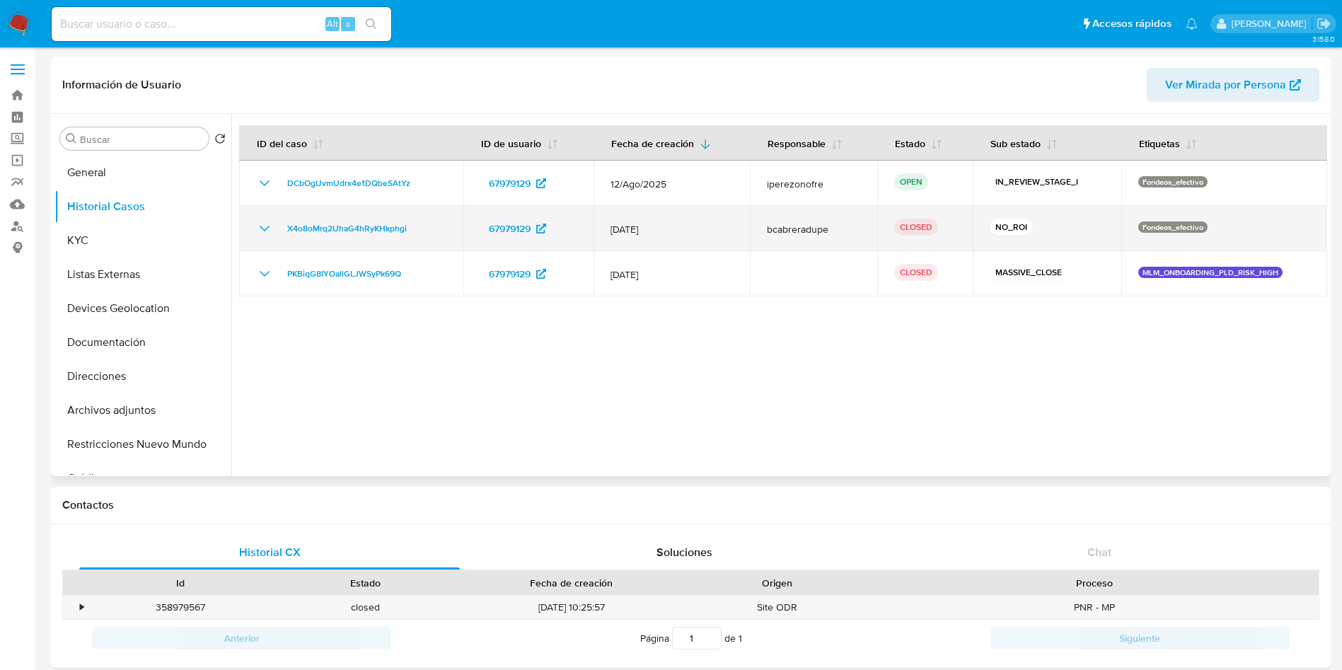
click at [265, 226] on icon "Mostrar/Ocultar" at bounding box center [264, 228] width 17 height 17
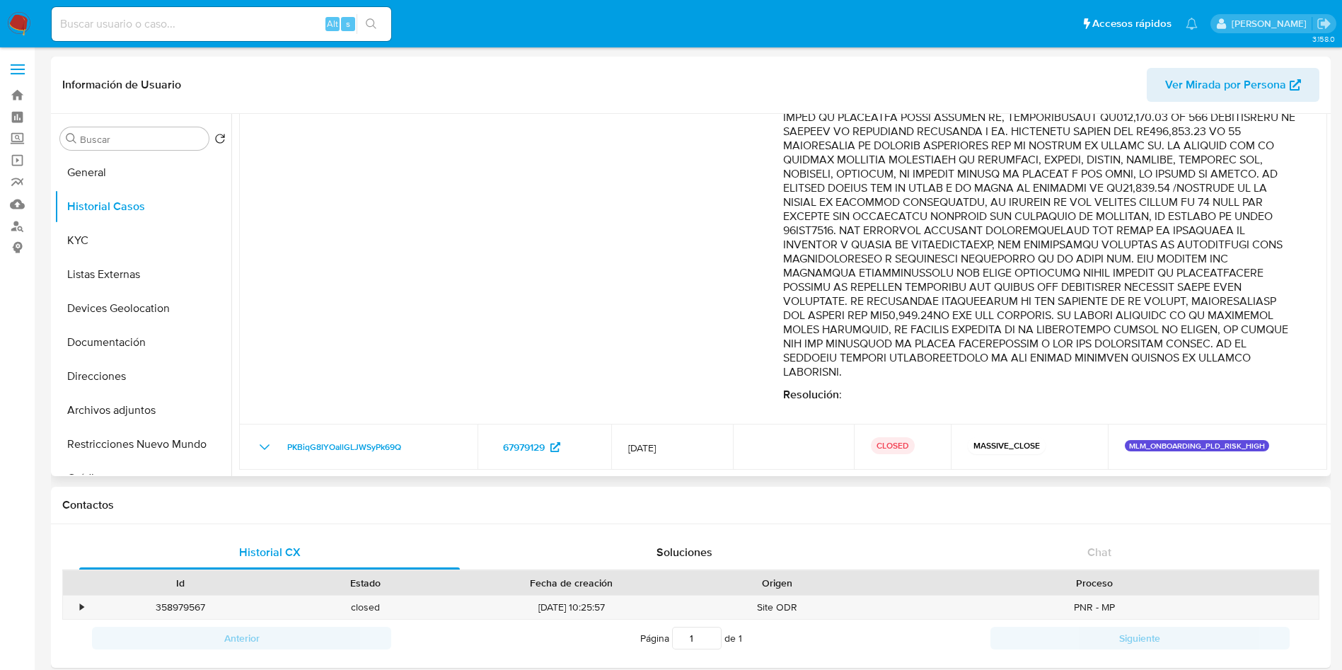
scroll to position [460, 0]
click at [1056, 237] on p "Comentario :" at bounding box center [1041, 103] width 516 height 552
